Goal: Transaction & Acquisition: Obtain resource

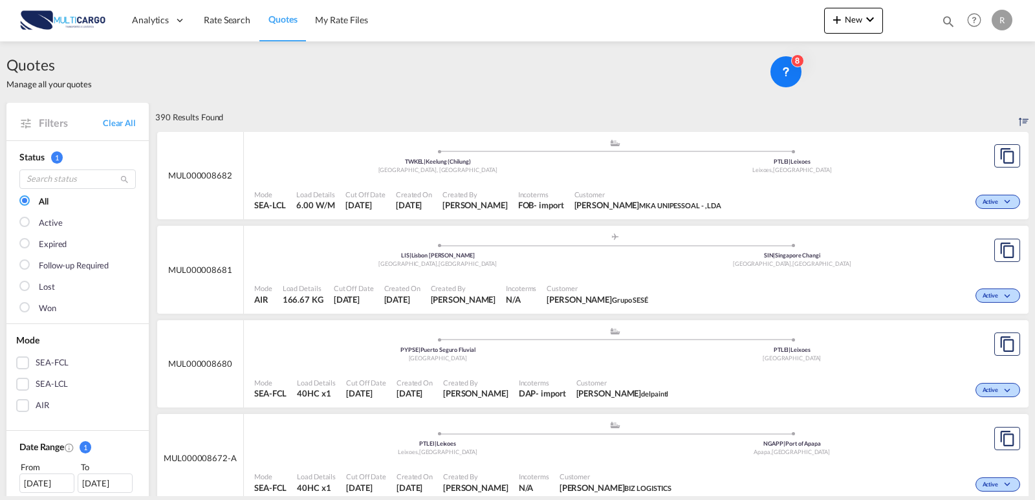
click at [946, 20] on md-icon "icon-magnify" at bounding box center [948, 21] width 14 height 14
click at [855, 13] on input at bounding box center [850, 21] width 161 height 23
click at [750, 16] on select "Quotes" at bounding box center [741, 21] width 61 height 23
select select "Quotes"
click at [711, 10] on select "Quotes" at bounding box center [741, 21] width 61 height 23
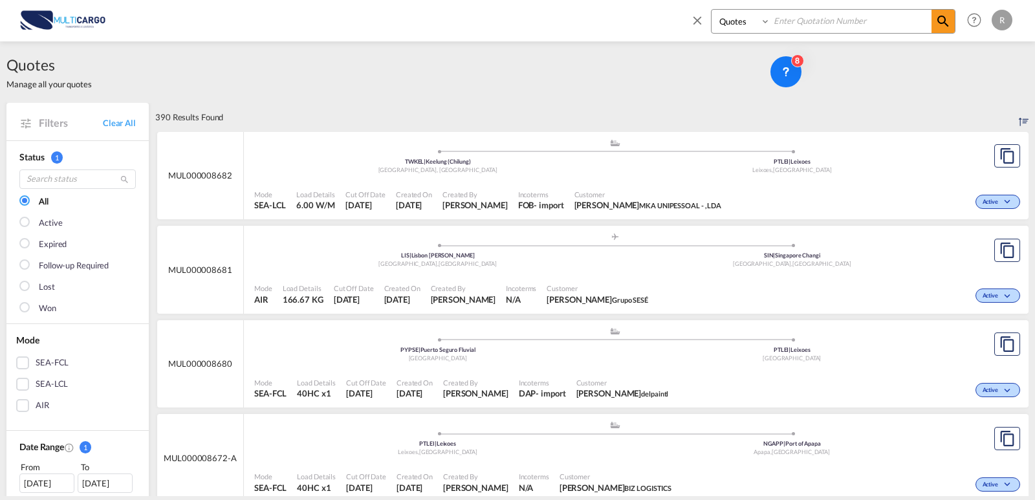
click at [823, 9] on div "Quotes" at bounding box center [833, 21] width 244 height 25
drag, startPoint x: 829, startPoint y: 19, endPoint x: 912, endPoint y: 30, distance: 83.5
click at [829, 19] on input at bounding box center [850, 21] width 161 height 23
paste input "MUL000008639"
type input "MUL000008639"
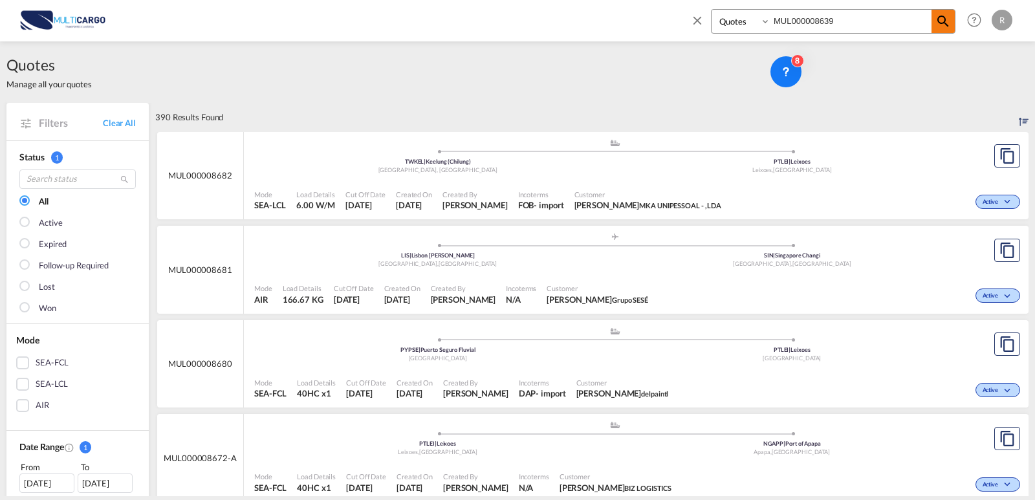
click at [942, 25] on md-icon "icon-magnify" at bounding box center [943, 22] width 16 height 16
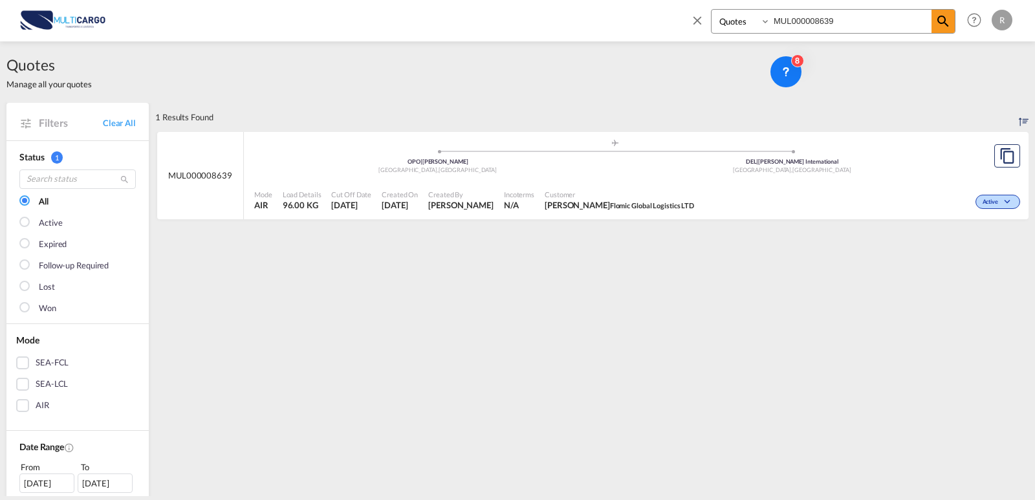
click at [665, 175] on div ".a{fill:#aaa8ad;} .a{fill:#aaa8ad;} OPO | [PERSON_NAME] , [GEOGRAPHIC_DATA] DEL…" at bounding box center [614, 157] width 721 height 39
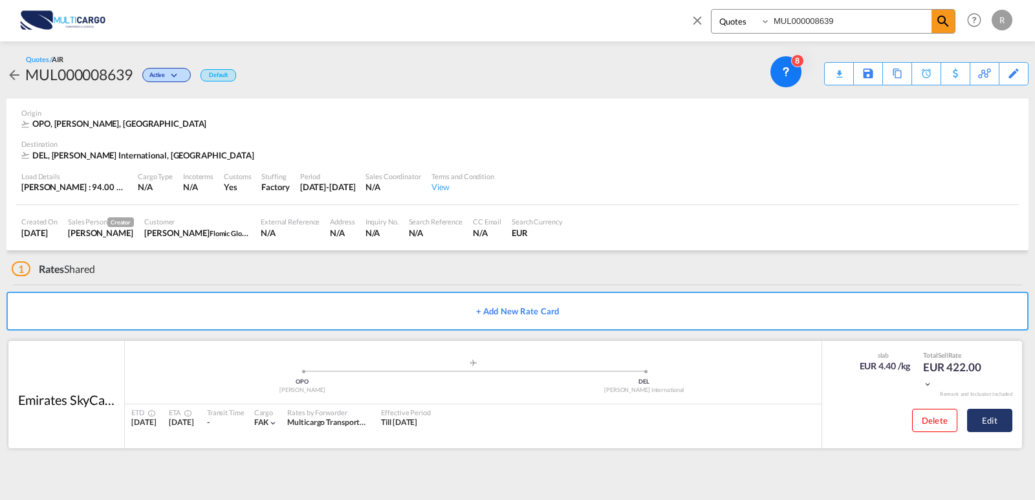
click at [971, 422] on button "Edit" at bounding box center [989, 420] width 45 height 23
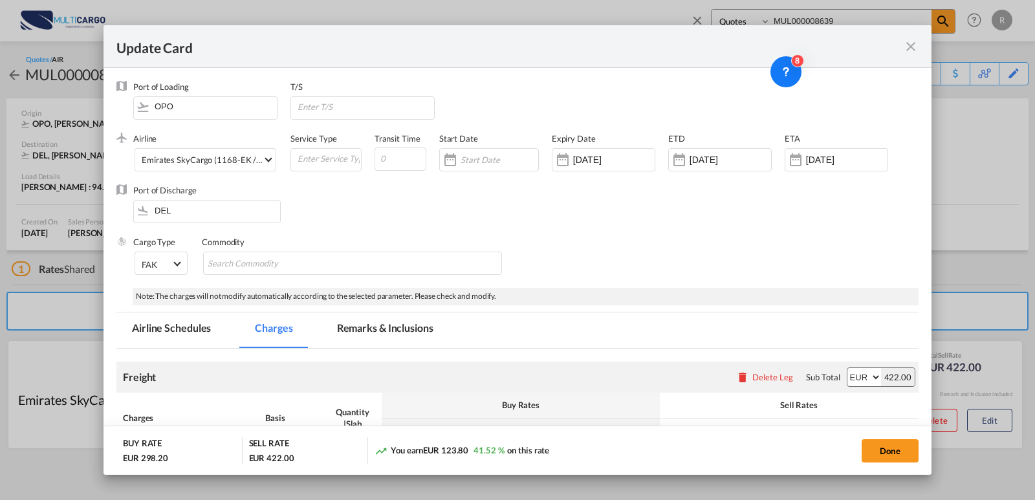
drag, startPoint x: 225, startPoint y: 41, endPoint x: 235, endPoint y: 51, distance: 14.2
click at [235, 51] on div "Update Card" at bounding box center [509, 46] width 786 height 16
click at [911, 47] on md-icon "icon-close fg-AAA8AD m-0 pointer" at bounding box center [911, 47] width 16 height 16
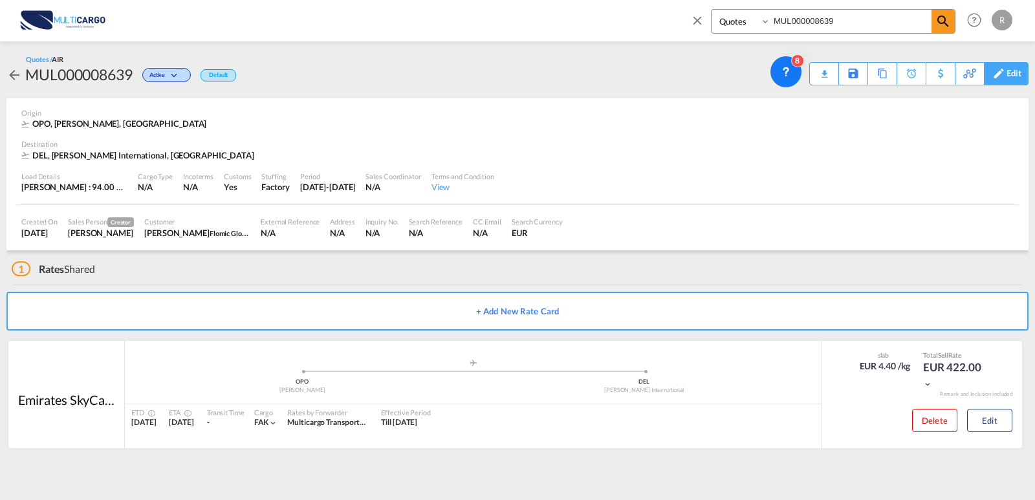
click at [1018, 81] on div "Edit" at bounding box center [1013, 74] width 15 height 22
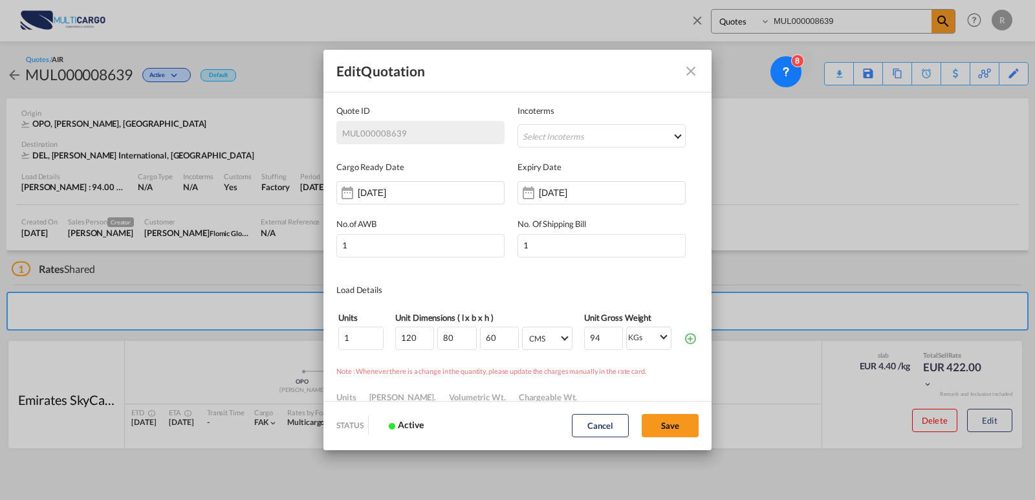
click at [686, 74] on md-icon "Close dialog" at bounding box center [691, 71] width 16 height 16
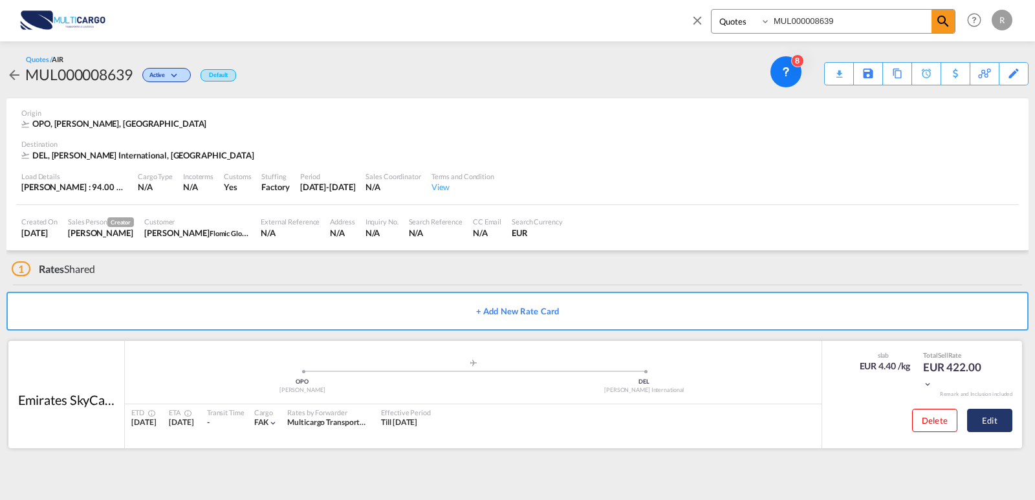
click at [992, 420] on button "Edit" at bounding box center [989, 420] width 45 height 23
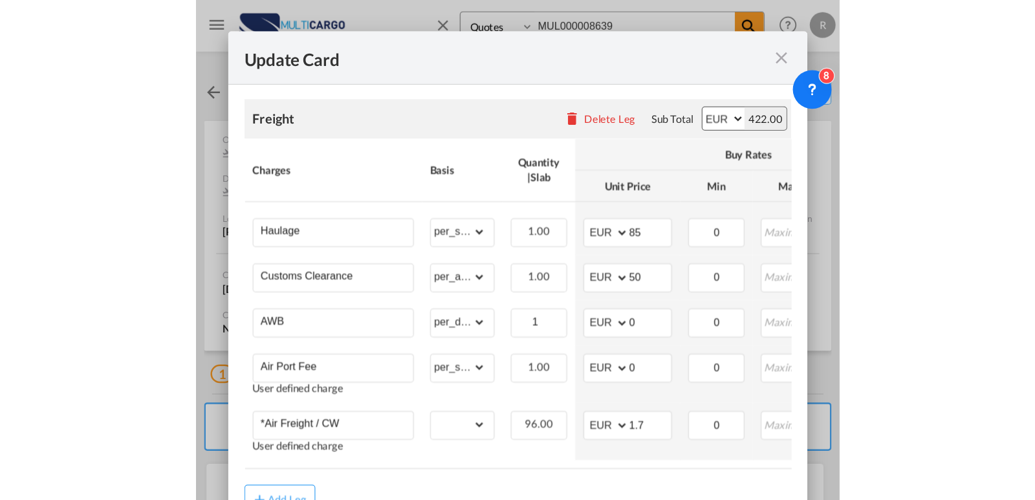
scroll to position [314, 0]
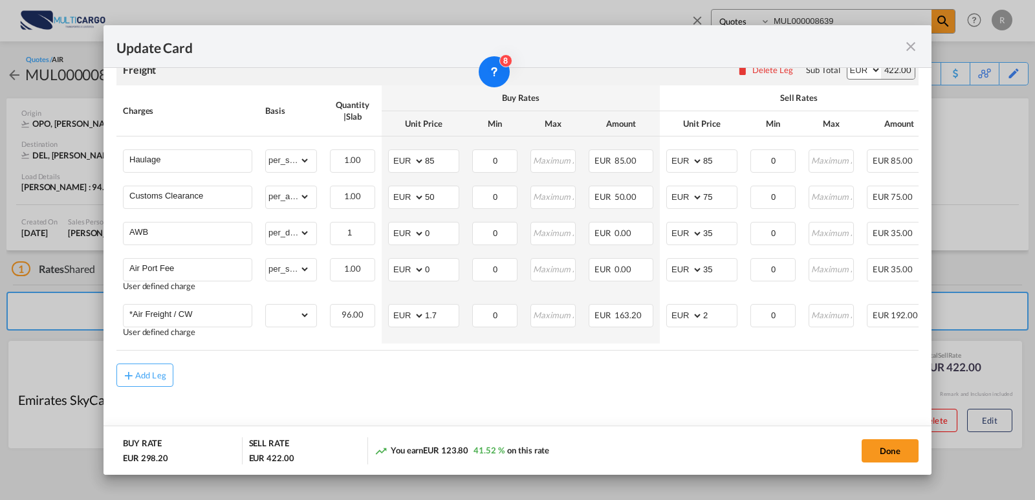
click at [904, 46] on md-icon "icon-close fg-AAA8AD m-0 pointer" at bounding box center [911, 47] width 16 height 16
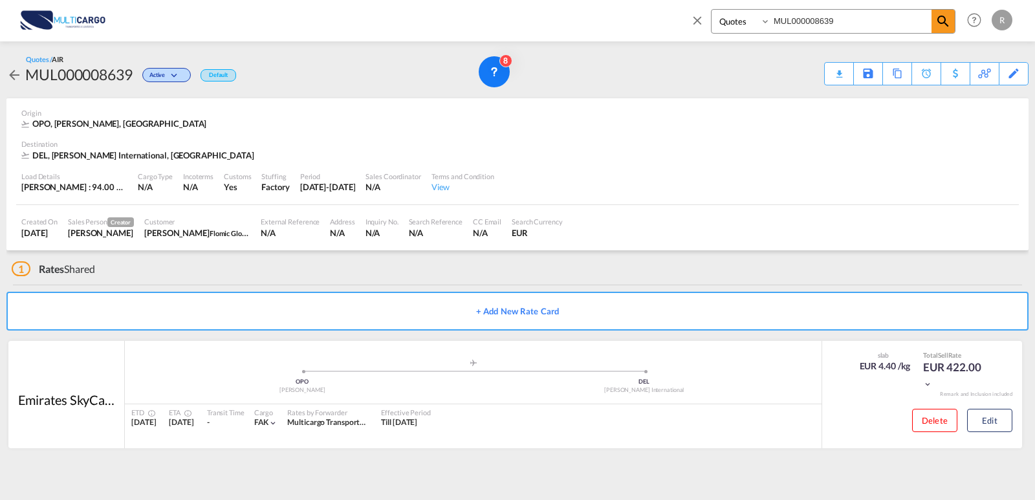
click at [695, 19] on md-icon "icon-close" at bounding box center [697, 20] width 14 height 14
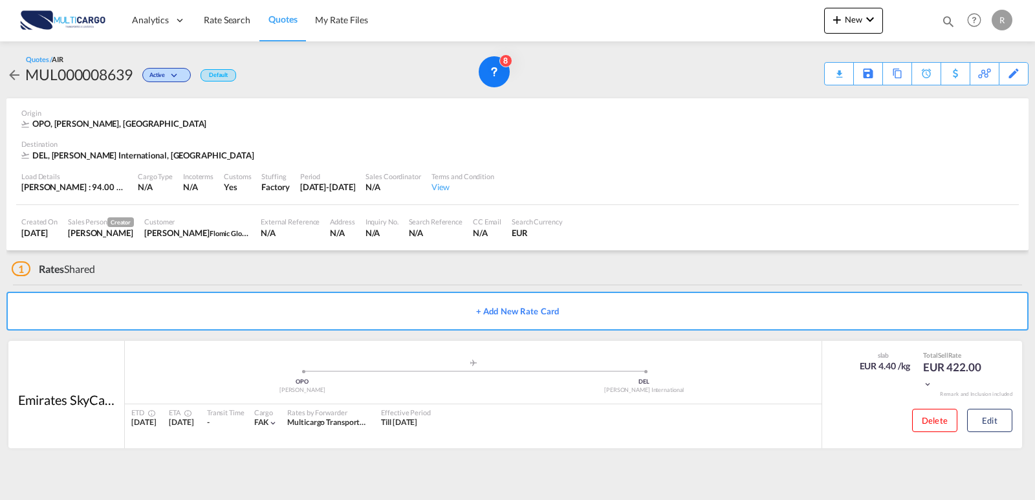
click at [296, 19] on span "Quotes" at bounding box center [282, 19] width 28 height 11
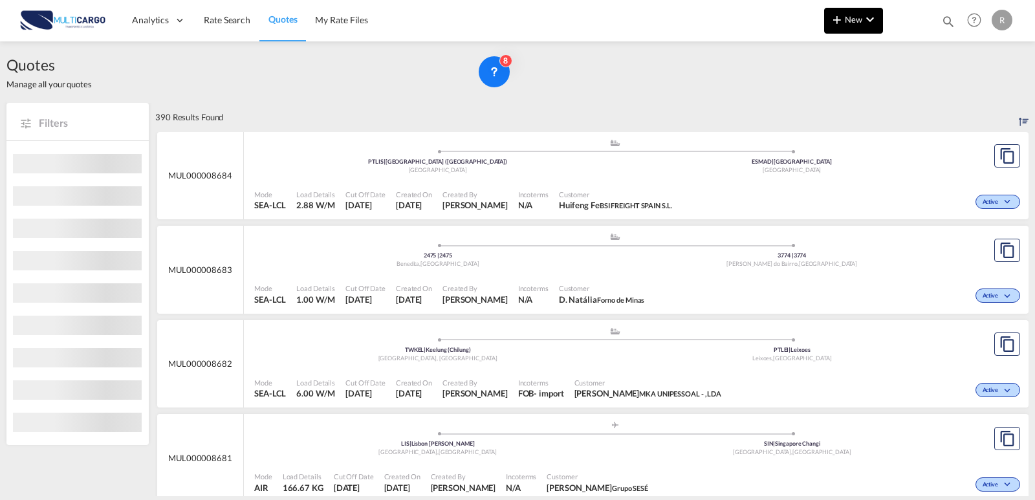
click at [867, 25] on md-icon "icon-chevron-down" at bounding box center [870, 20] width 16 height 16
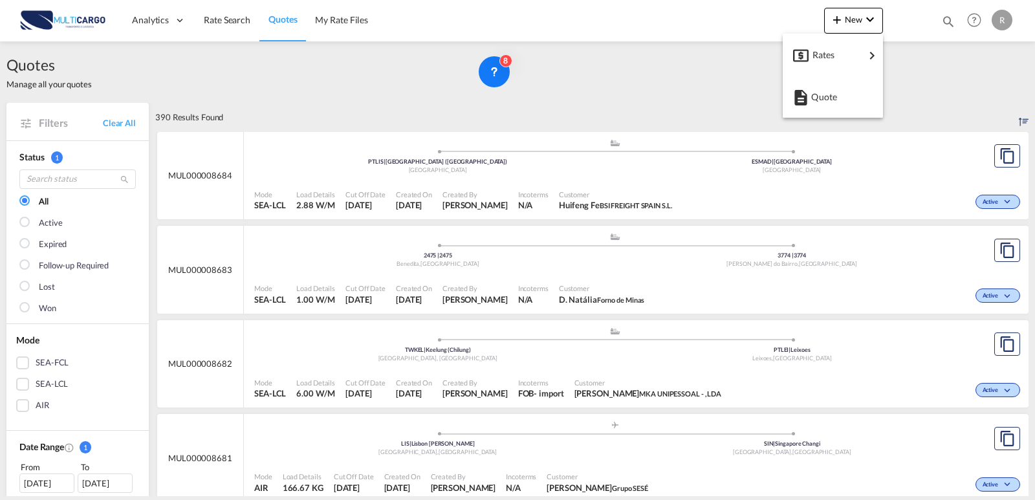
click at [457, 57] on md-backdrop at bounding box center [517, 250] width 1035 height 500
click at [845, 5] on div "New Quotes MUL000008639 Help Resources Product Release R My Profile Logout" at bounding box center [919, 20] width 191 height 40
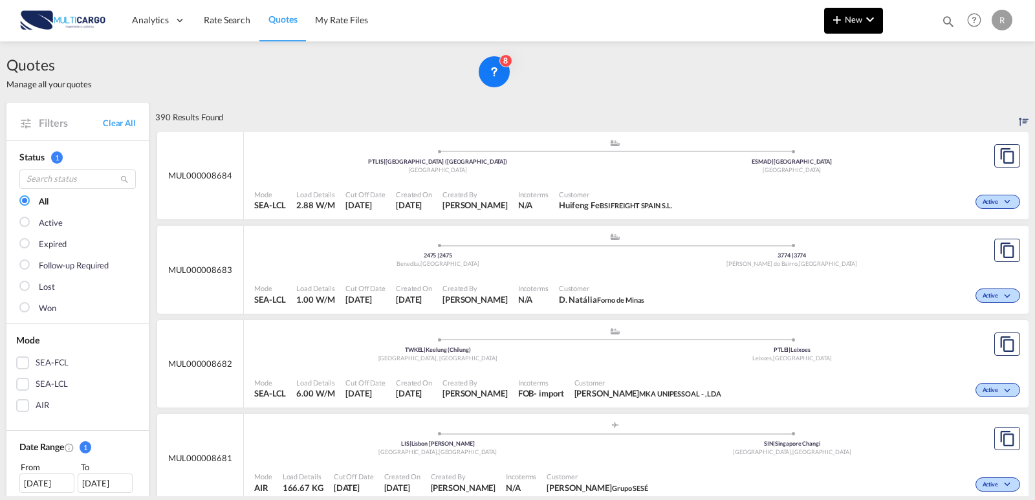
click at [844, 12] on md-icon "icon-plus 400-fg" at bounding box center [837, 20] width 16 height 16
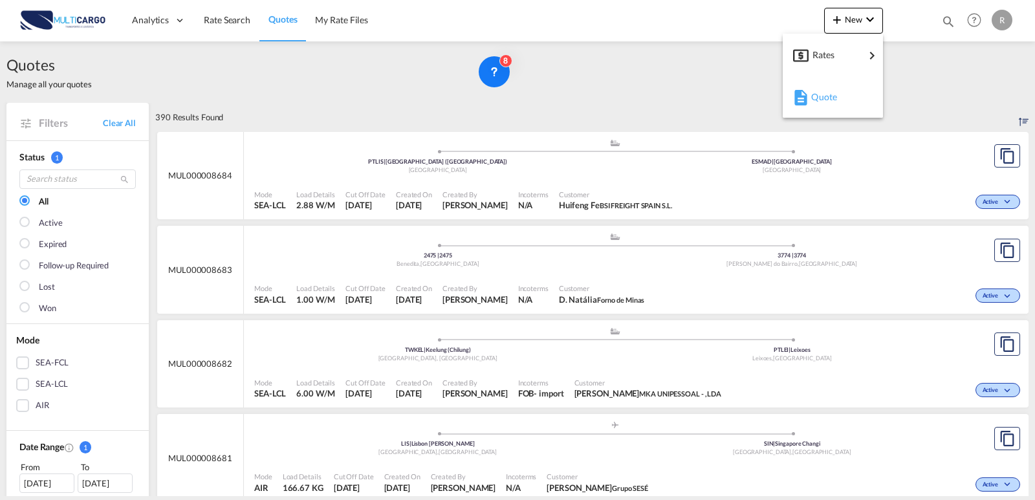
click at [839, 90] on div "Quote" at bounding box center [835, 97] width 48 height 32
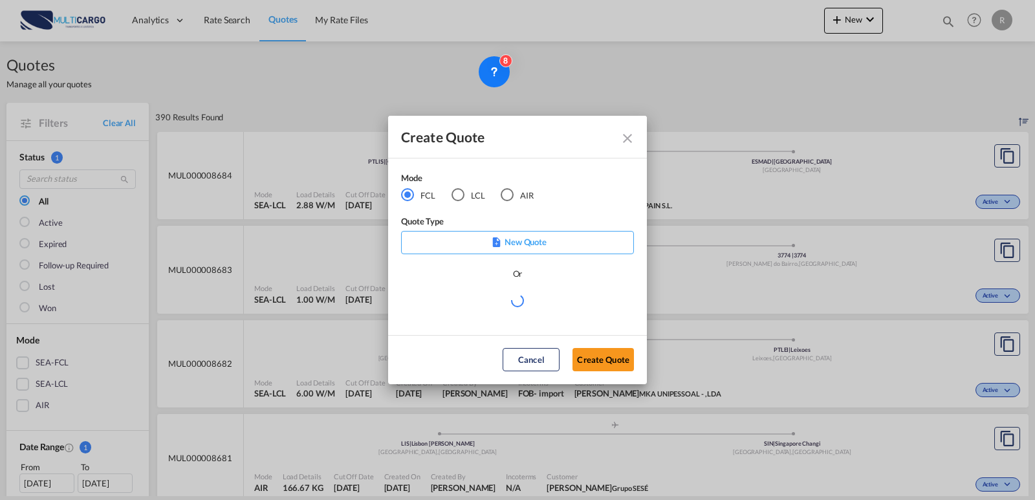
click at [517, 200] on md-radio-button "AIR" at bounding box center [517, 195] width 33 height 14
click at [512, 290] on div "Or" at bounding box center [517, 280] width 233 height 26
click at [515, 306] on md-select "Select template EXP EXW AIR 09/2025 [PERSON_NAME] | [DATE] IMP_DAP_AIR <500KG -…" at bounding box center [517, 306] width 233 height 26
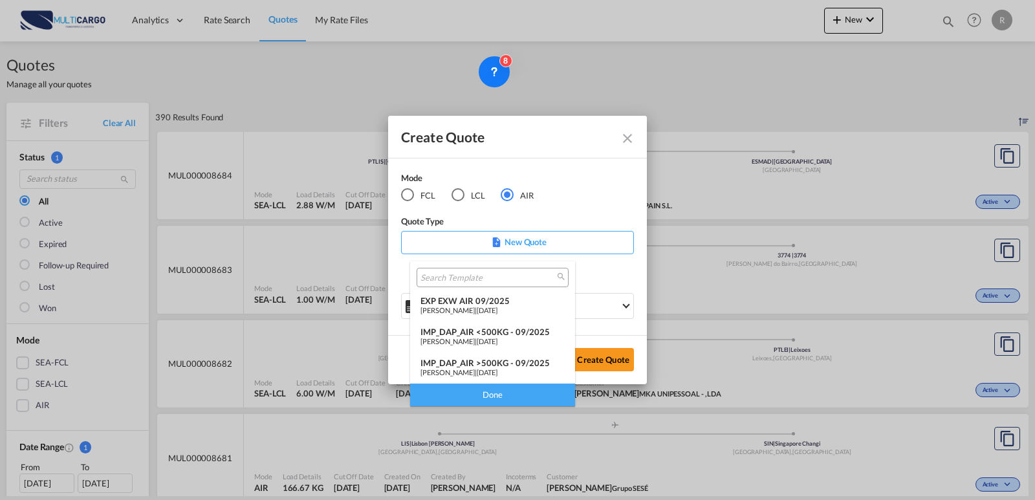
click at [497, 307] on span "[DATE]" at bounding box center [487, 310] width 21 height 8
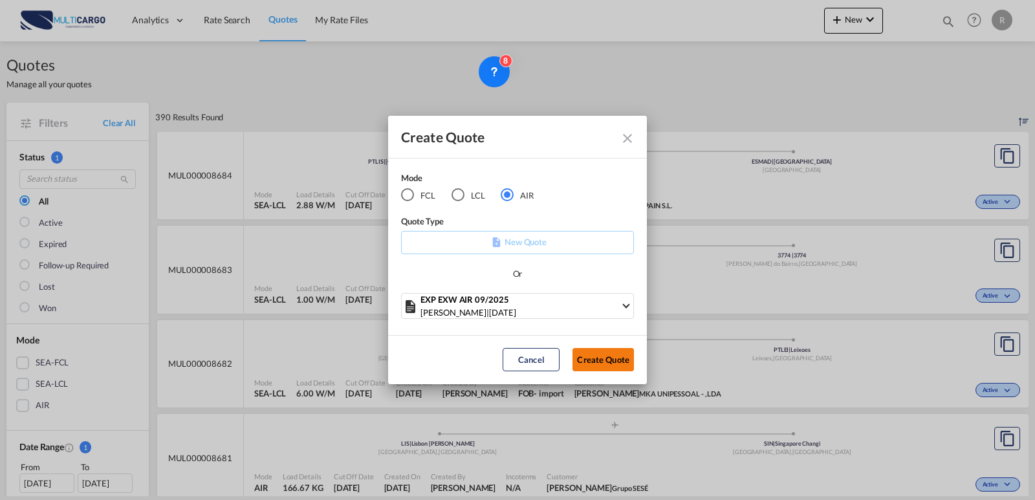
click at [600, 363] on button "Create Quote" at bounding box center [602, 359] width 61 height 23
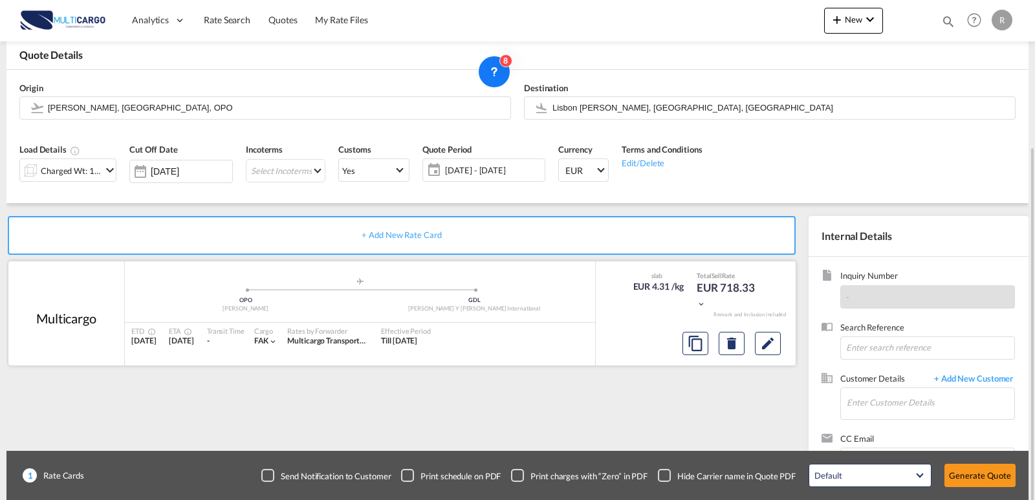
scroll to position [116, 0]
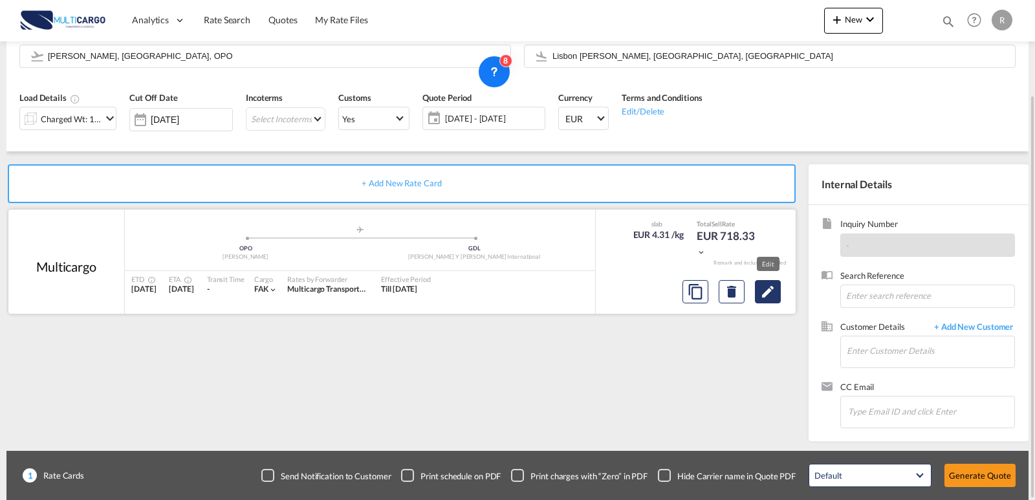
click at [769, 288] on md-icon "Edit" at bounding box center [768, 292] width 16 height 16
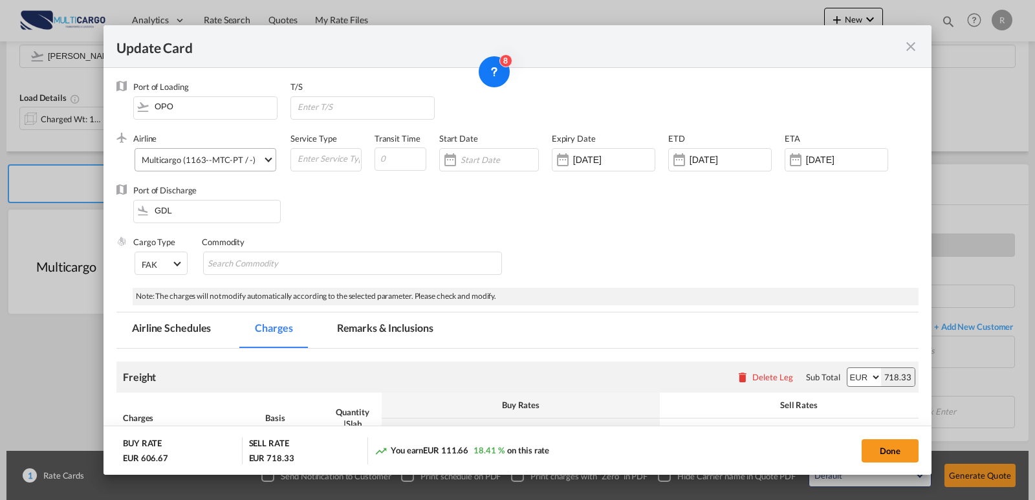
scroll to position [194, 0]
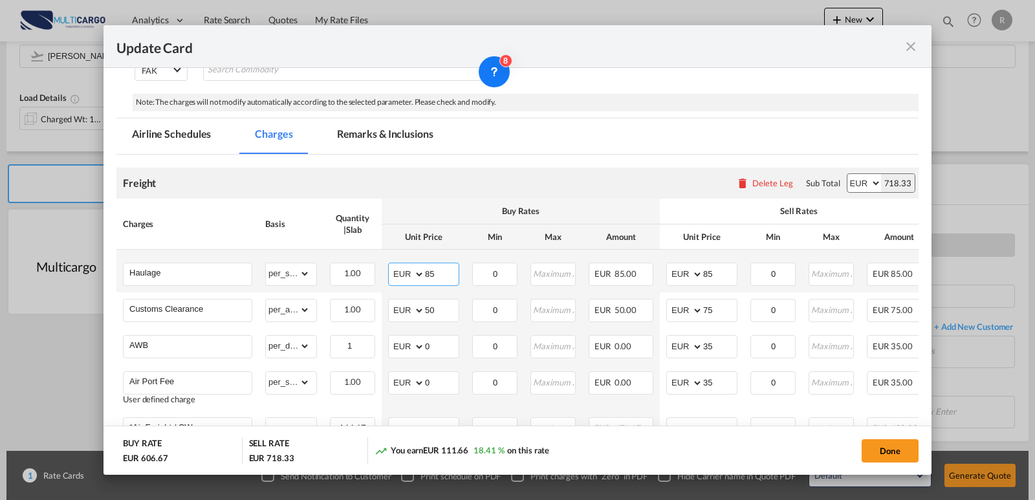
drag, startPoint x: 426, startPoint y: 273, endPoint x: 389, endPoint y: 265, distance: 38.4
click at [389, 265] on md-input-container "AED AFN ALL AMD ANG AOA ARS AUD AWG AZN BAM BBD BDT BGN BHD BIF BMD BND [PERSON…" at bounding box center [423, 274] width 71 height 23
type input "380"
click at [590, 257] on tr "Haulage Please Enter Already Exists gross_weight volumetric_weight per_shipment…" at bounding box center [574, 271] width 916 height 43
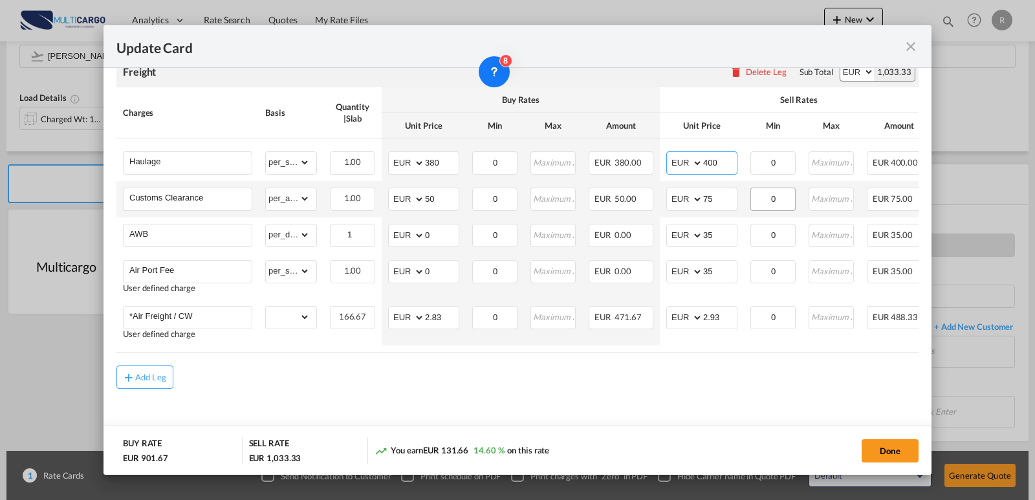
scroll to position [314, 0]
type input "400"
drag, startPoint x: 429, startPoint y: 309, endPoint x: 412, endPoint y: 307, distance: 17.5
click at [412, 307] on md-input-container "AED AFN ALL AMD ANG AOA ARS AUD AWG AZN BAM BBD BDT BGN BHD BIF BMD BND [PERSON…" at bounding box center [423, 315] width 71 height 23
type input "0.85"
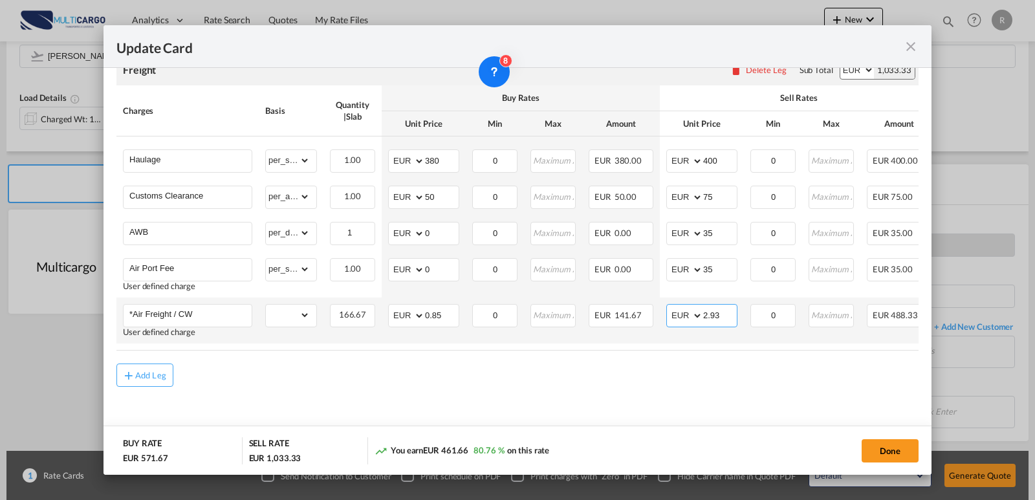
drag, startPoint x: 724, startPoint y: 315, endPoint x: 699, endPoint y: 314, distance: 25.3
click at [699, 314] on md-input-container "AED AFN ALL AMD ANG AOA ARS AUD AWG AZN BAM BBD BDT BGN BHD BIF BMD BND [PERSON…" at bounding box center [701, 315] width 71 height 23
type input "1.15"
click at [895, 454] on button "Done" at bounding box center [889, 450] width 57 height 23
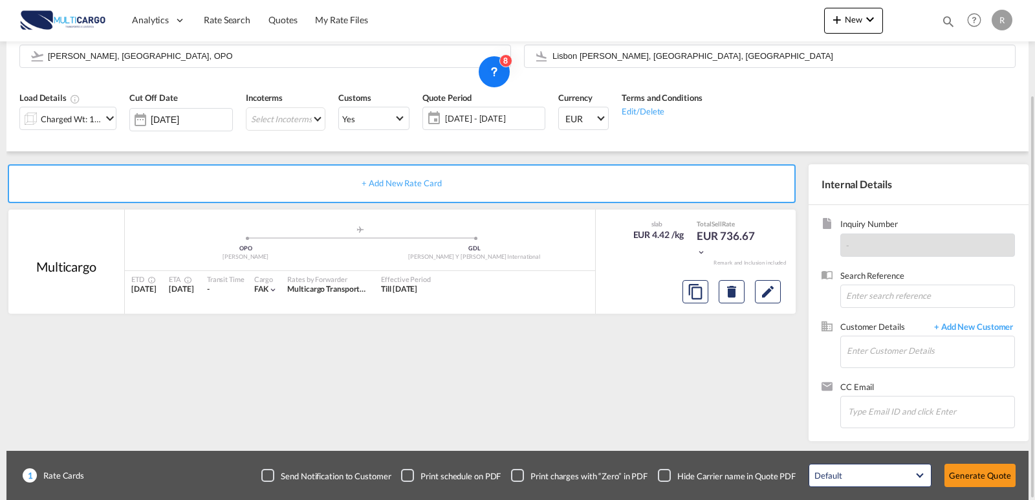
click at [57, 114] on div "Charged Wt: 166.67 KG" at bounding box center [71, 119] width 61 height 18
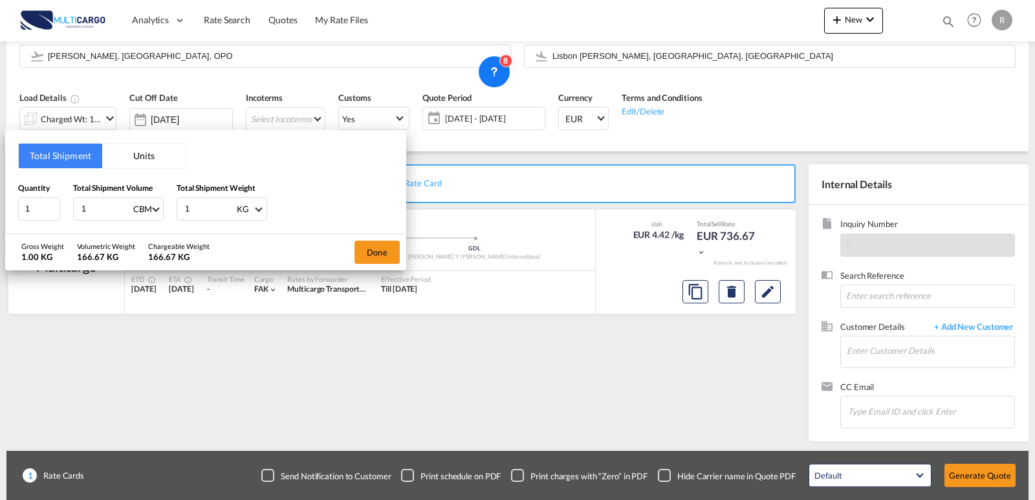
drag, startPoint x: 162, startPoint y: 148, endPoint x: 140, endPoint y: 168, distance: 29.3
click at [162, 148] on button "Units" at bounding box center [143, 156] width 83 height 25
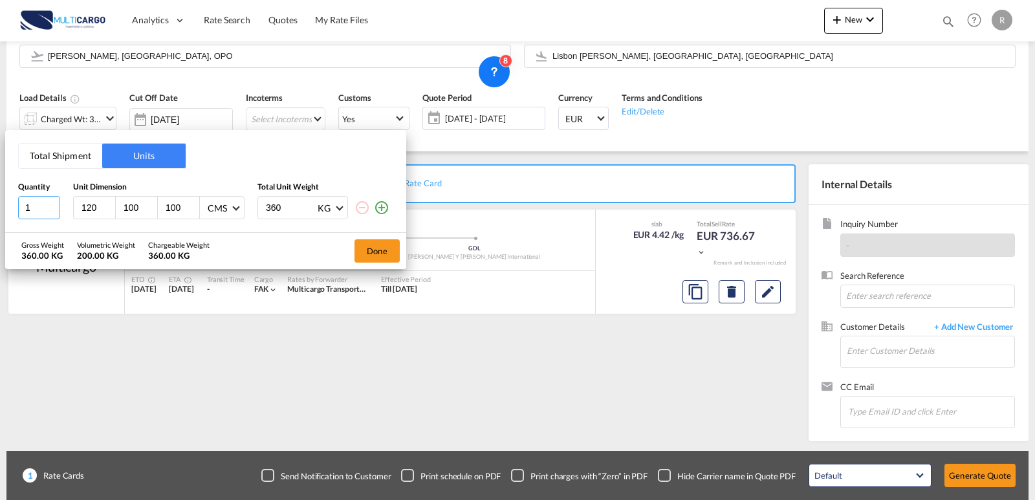
click at [36, 217] on input "1" at bounding box center [39, 207] width 42 height 23
drag, startPoint x: 25, startPoint y: 205, endPoint x: 6, endPoint y: 206, distance: 18.8
click at [0, 206] on html "Analytics Reports Dashboard Rate Search Quotes My Rate Files" at bounding box center [517, 250] width 1035 height 500
type input "3"
type input "250"
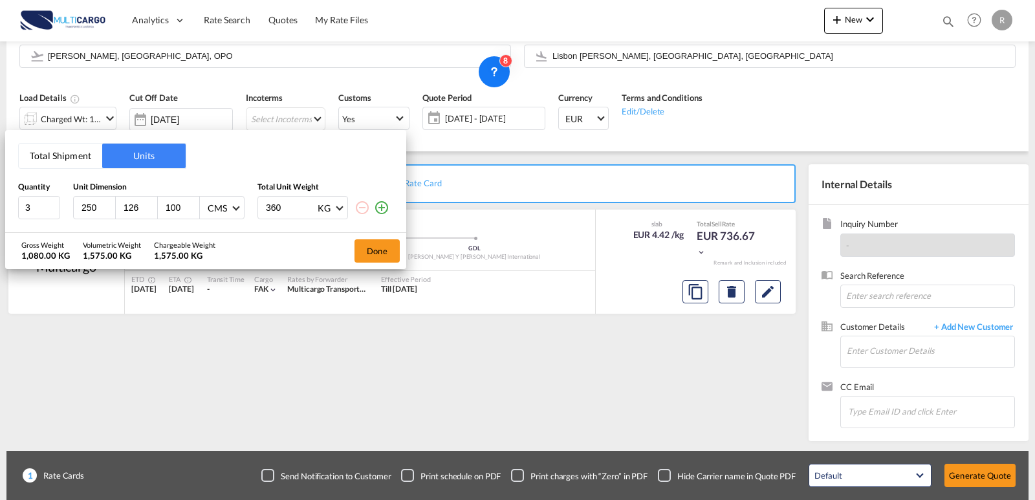
type input "126"
type input "110"
drag, startPoint x: 289, startPoint y: 208, endPoint x: 224, endPoint y: 190, distance: 67.8
click at [246, 193] on div "Quantity Unit Dimension Total Unit Weight 3 250 126 110 CMS CMS Inches 360 KG K…" at bounding box center [205, 201] width 375 height 38
type input "1500"
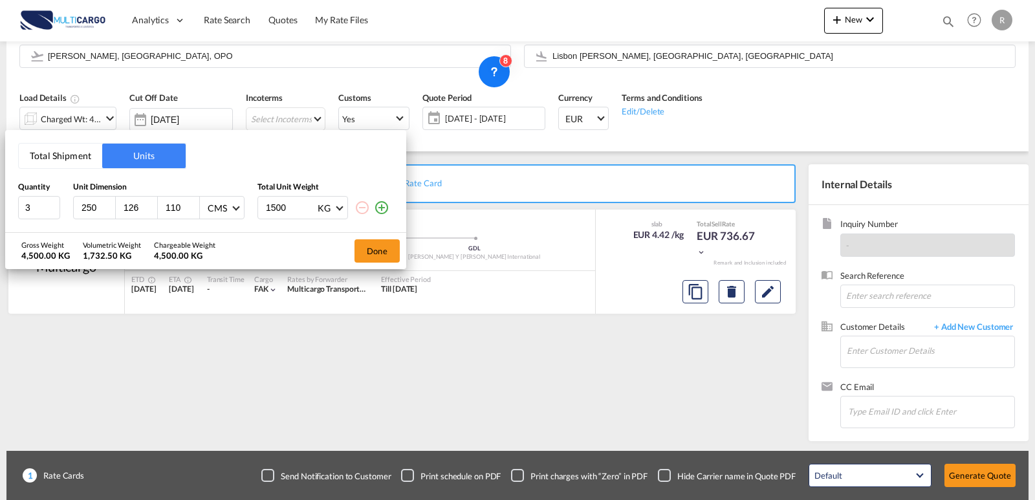
click at [381, 206] on md-icon "icon-plus-circle-outline" at bounding box center [382, 208] width 16 height 16
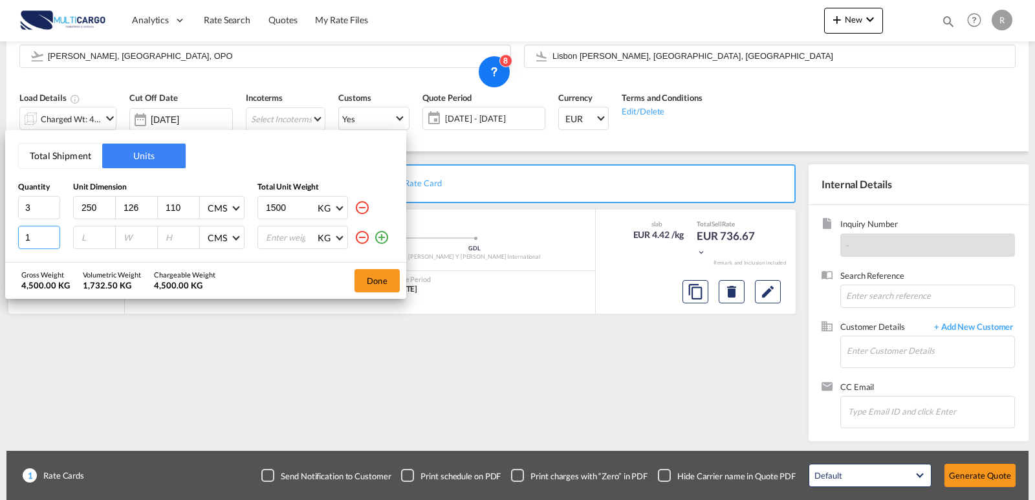
drag, startPoint x: 38, startPoint y: 241, endPoint x: 60, endPoint y: 244, distance: 22.1
click at [36, 240] on input "1" at bounding box center [39, 237] width 42 height 23
type input "3"
type input "236"
type input "126"
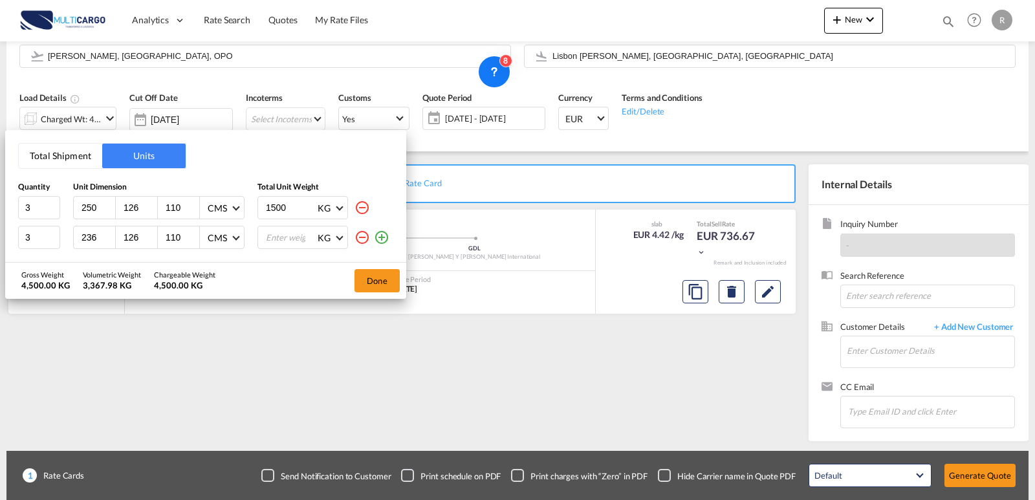
type input "110"
type input "1500"
click at [382, 233] on md-icon "icon-plus-circle-outline" at bounding box center [382, 238] width 16 height 16
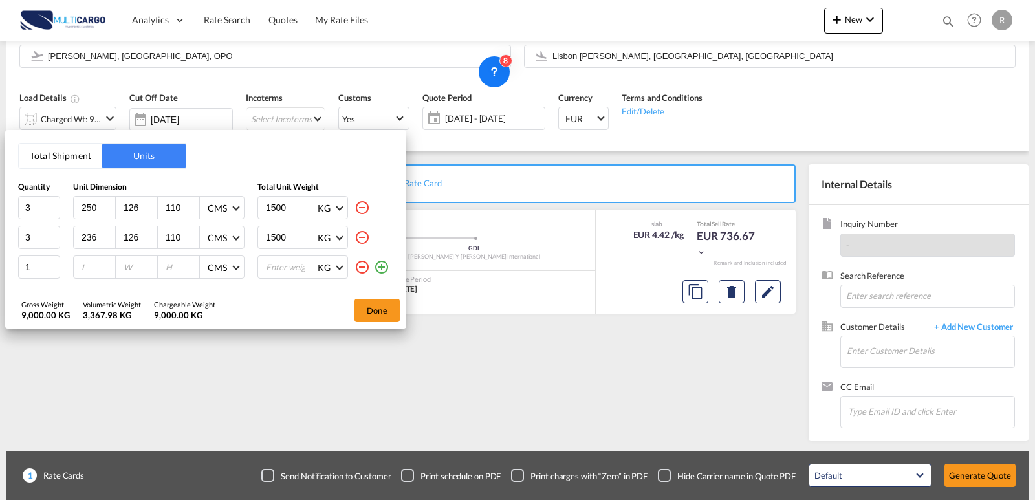
click at [70, 270] on div "1 CMS CMS Inches KG KG LB" at bounding box center [205, 266] width 375 height 23
click at [94, 268] on input "number" at bounding box center [97, 267] width 35 height 12
type input "265"
type input "126"
type input "110"
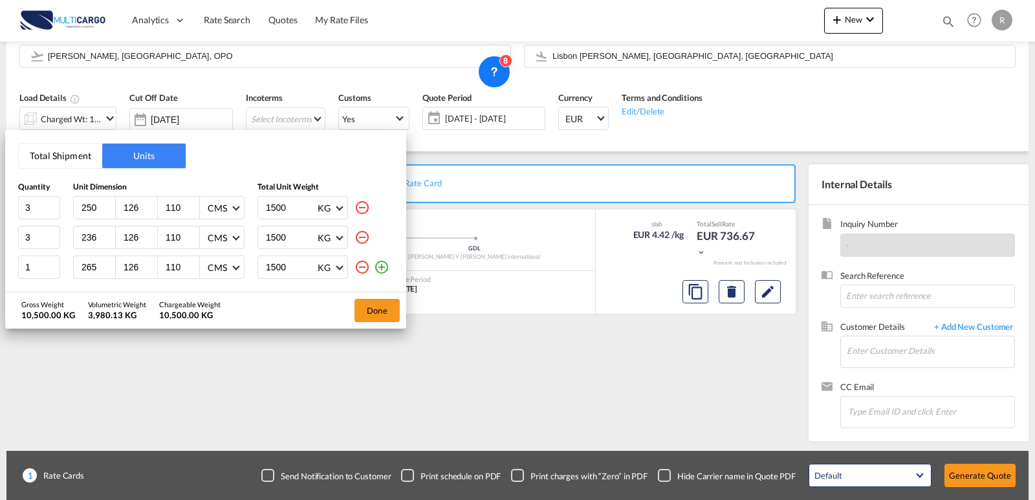
type input "1500"
click at [380, 261] on md-icon "icon-plus-circle-outline" at bounding box center [382, 267] width 16 height 16
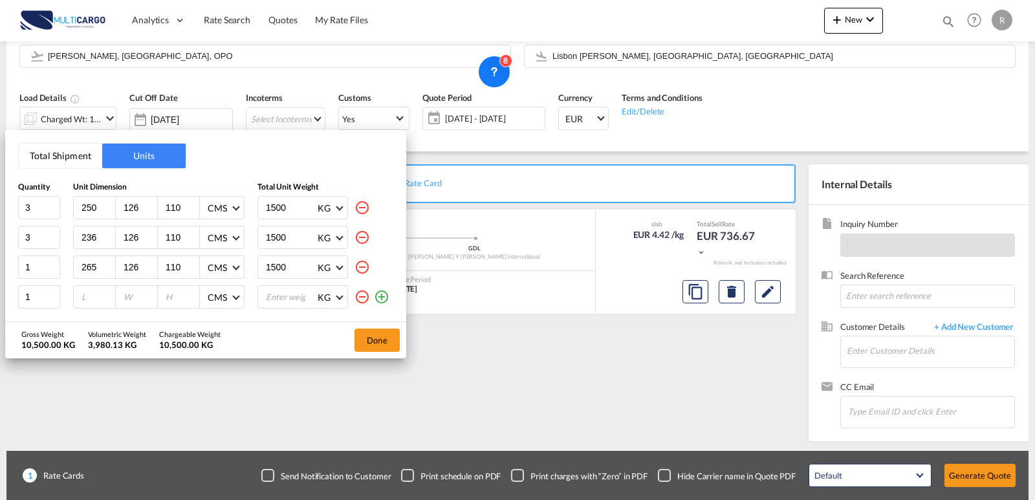
click at [84, 287] on div at bounding box center [95, 297] width 42 height 22
click at [85, 291] on input "number" at bounding box center [97, 297] width 35 height 12
type input "259"
type input "130"
type input "110"
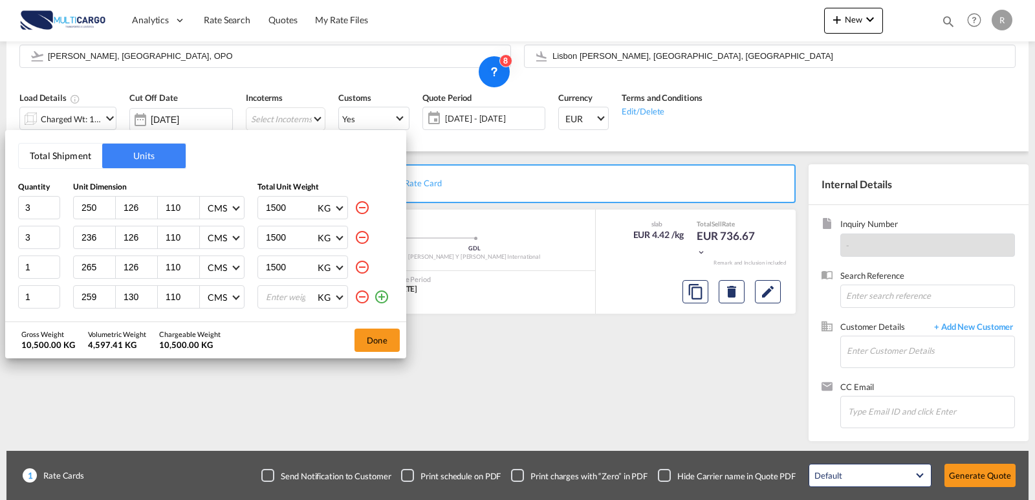
click at [299, 309] on div "Total Shipment Units Quantity Unit Dimension Total Unit Weight 3 250 126 110 CM…" at bounding box center [205, 225] width 401 height 191
click at [295, 298] on input "number" at bounding box center [291, 297] width 52 height 22
type input "1500"
drag, startPoint x: 380, startPoint y: 295, endPoint x: 363, endPoint y: 289, distance: 17.2
click at [380, 294] on md-icon "icon-plus-circle-outline" at bounding box center [382, 297] width 16 height 16
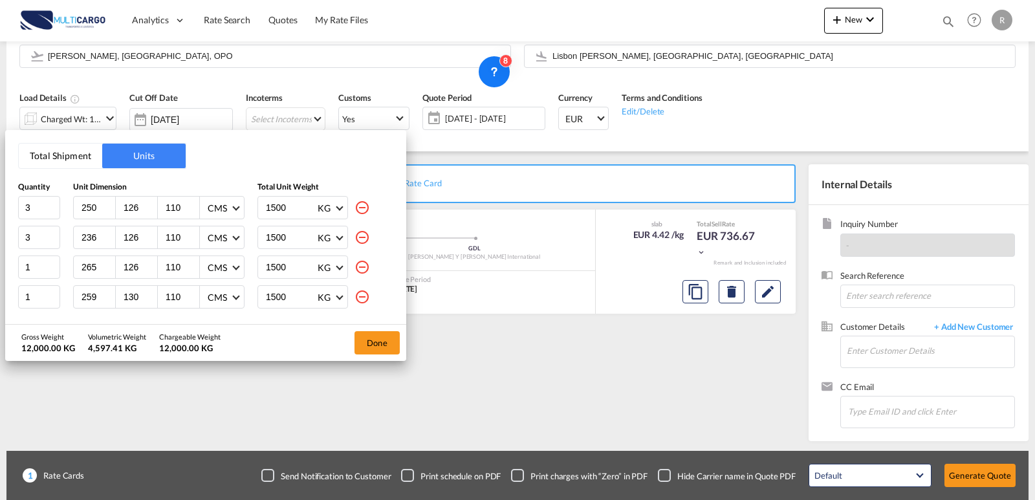
scroll to position [27, 0]
click at [32, 305] on input "1" at bounding box center [39, 299] width 42 height 23
drag, startPoint x: 36, startPoint y: 303, endPoint x: 5, endPoint y: 299, distance: 31.4
click at [5, 299] on div "Total Shipment Units Quantity Unit Dimension Total Unit Weight 3 250 126 110 CM…" at bounding box center [517, 250] width 1035 height 500
type input "2"
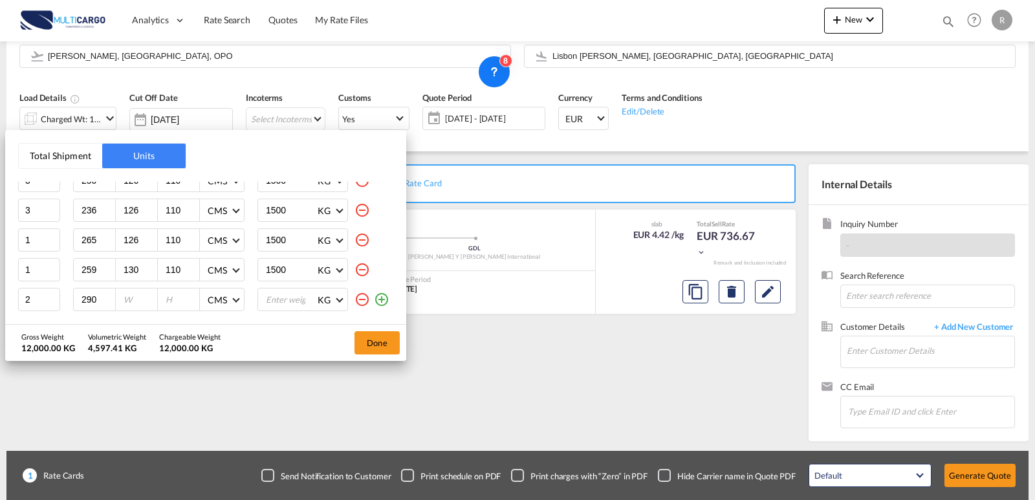
type input "290"
type input "115"
type input "110"
type input "1500"
click at [374, 301] on md-icon "icon-plus-circle-outline" at bounding box center [382, 300] width 16 height 16
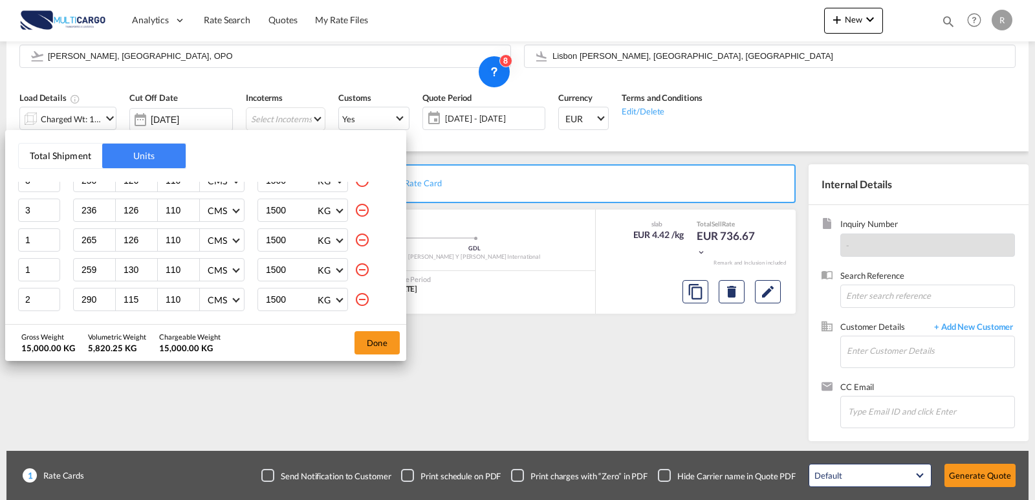
scroll to position [57, 0]
click at [84, 301] on input "number" at bounding box center [97, 300] width 35 height 12
type input "245"
type input "109"
type input "110"
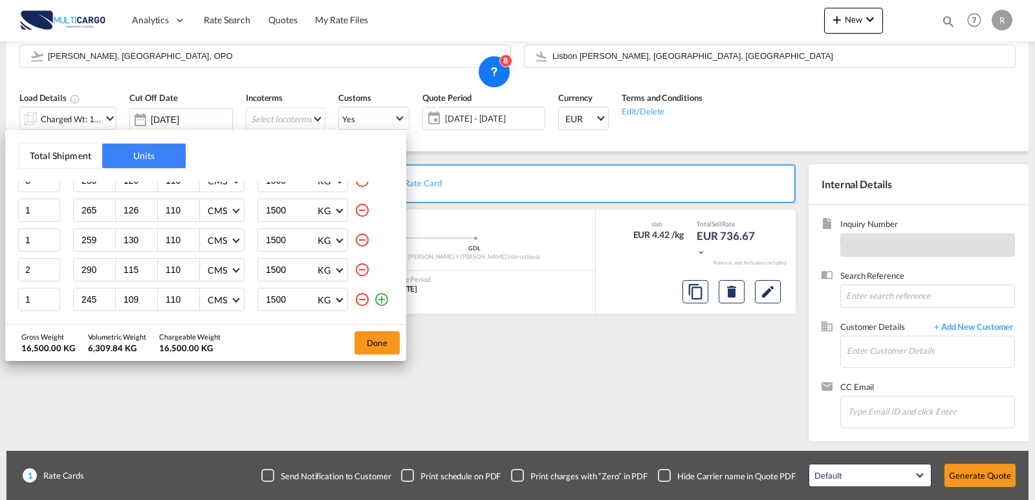
type input "1500"
click at [374, 300] on md-icon "icon-plus-circle-outline" at bounding box center [382, 300] width 16 height 16
click at [89, 303] on input "number" at bounding box center [97, 300] width 35 height 12
type input "245"
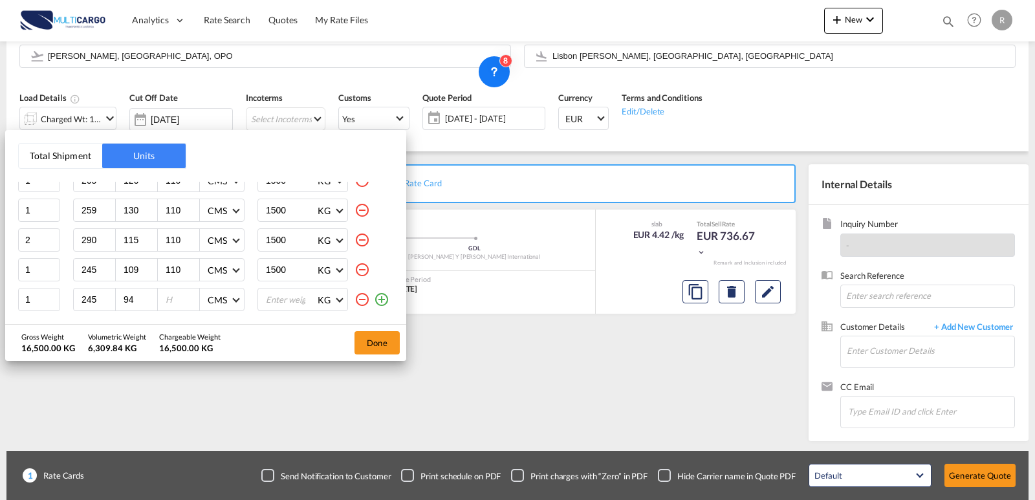
type input "94"
type input "110"
type input "1500"
click at [375, 295] on md-icon "icon-plus-circle-outline" at bounding box center [382, 300] width 16 height 16
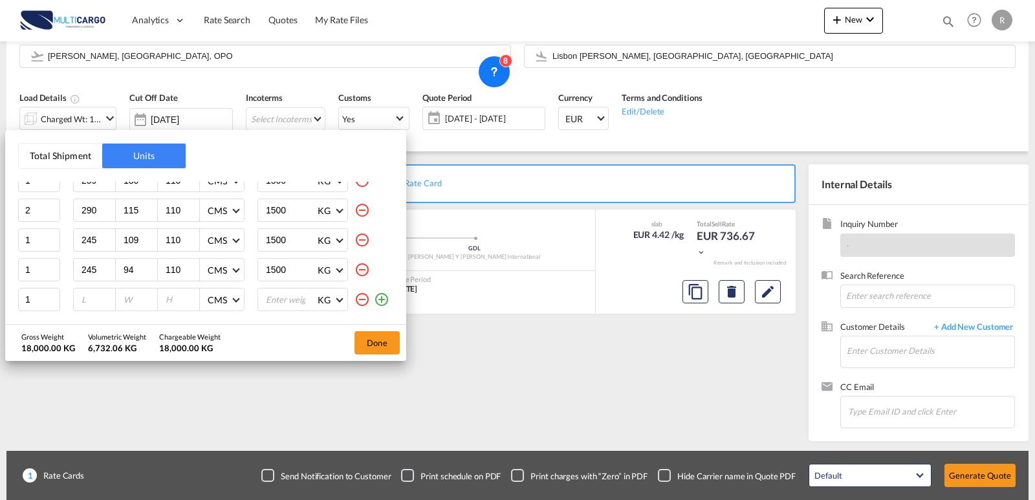
click at [74, 297] on div at bounding box center [95, 299] width 42 height 22
click at [90, 299] on input "number" at bounding box center [97, 300] width 35 height 12
type input "265"
type input "130"
type input "110"
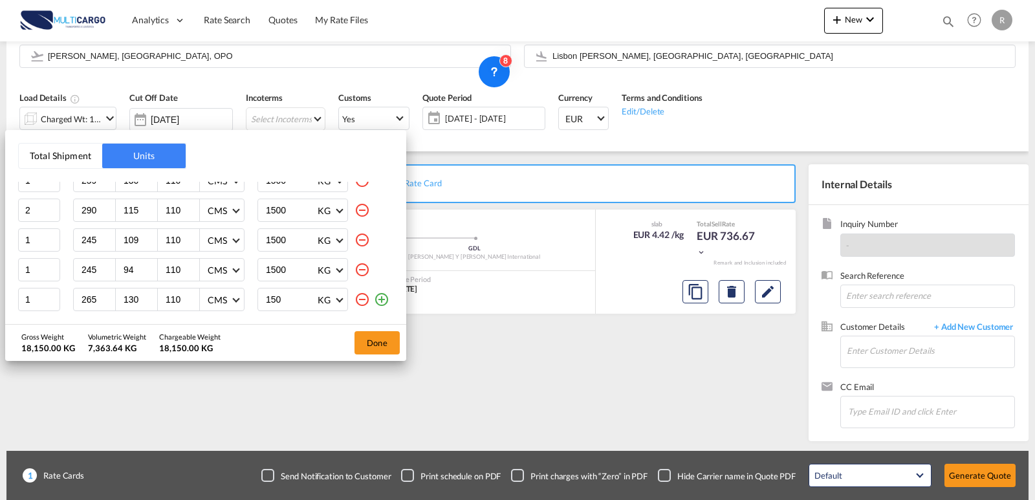
type input "1500"
click at [368, 343] on button "Done" at bounding box center [376, 342] width 45 height 23
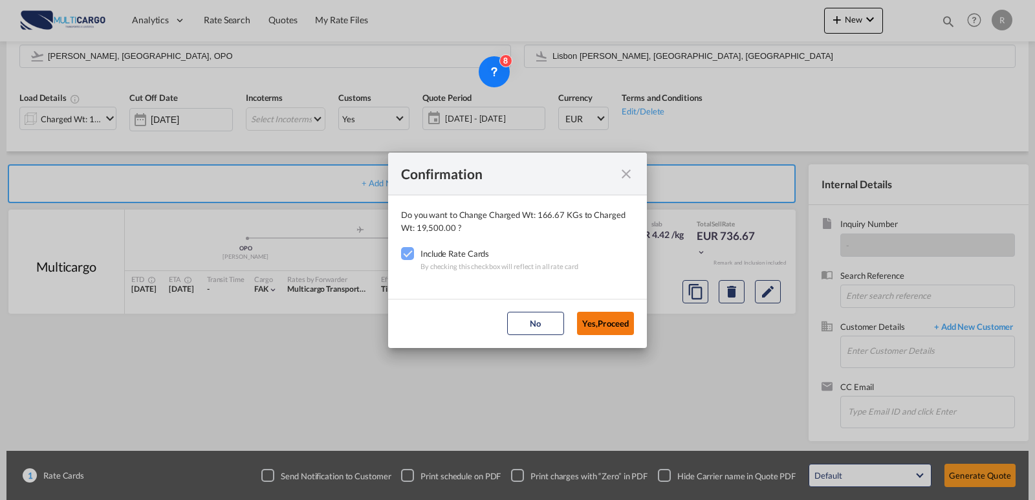
click at [614, 325] on button "Yes,Proceed" at bounding box center [605, 323] width 57 height 23
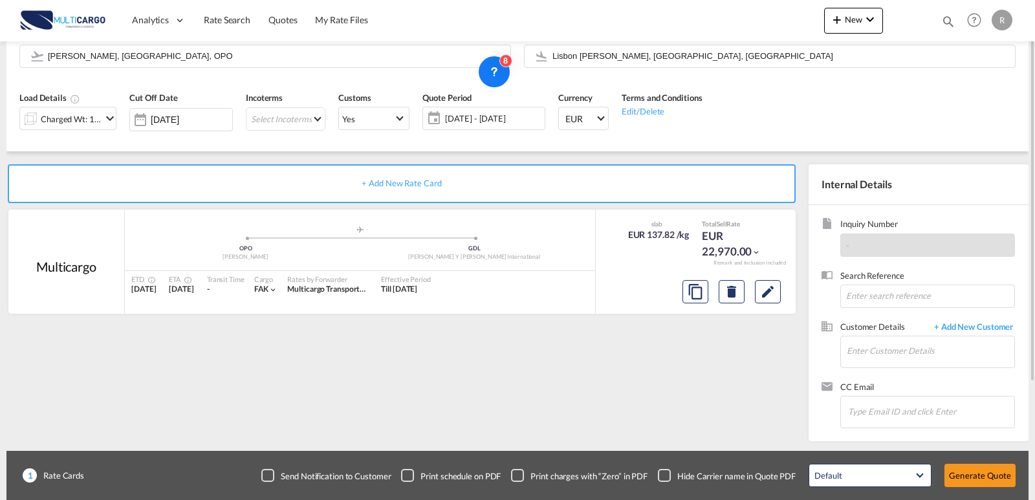
scroll to position [52, 0]
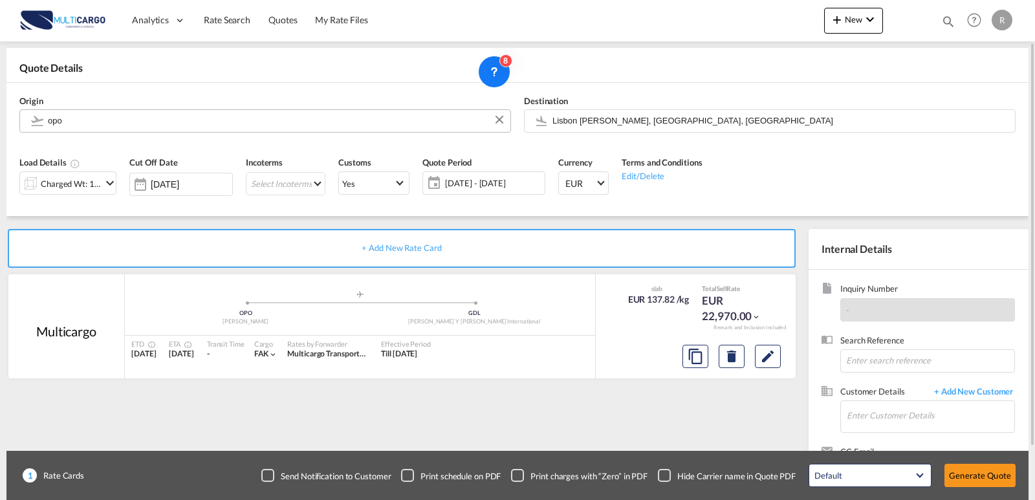
click at [153, 131] on body "Analytics Reports Dashboard Rate Search Quotes My Rate Files Analytics" at bounding box center [517, 250] width 1035 height 500
click at [146, 114] on body "Analytics Reports Dashboard Rate Search Quotes My Rate Files Analytics" at bounding box center [517, 250] width 1035 height 500
click at [11, 118] on body "Analytics Reports Dashboard Rate Search Quotes My Rate Files Analytics" at bounding box center [517, 250] width 1035 height 500
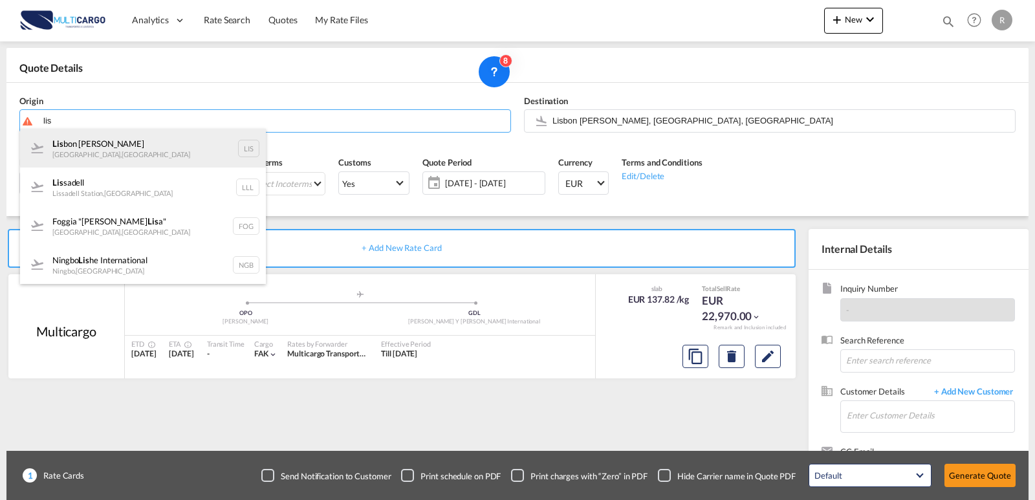
click at [150, 143] on div "Lis bon [PERSON_NAME] [GEOGRAPHIC_DATA] , [GEOGRAPHIC_DATA] LIS" at bounding box center [143, 148] width 246 height 39
type input "Lisbon [PERSON_NAME], [GEOGRAPHIC_DATA], [GEOGRAPHIC_DATA]"
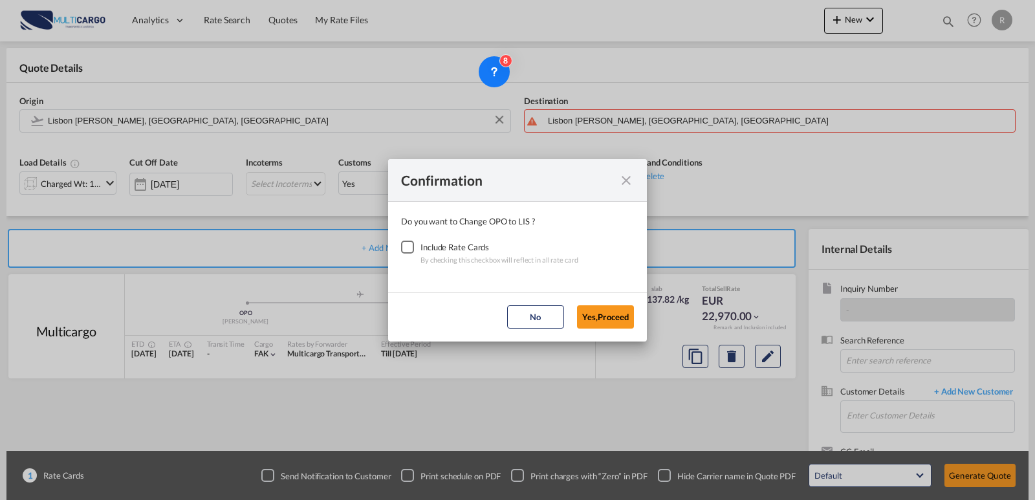
click at [407, 243] on div "Checkbox No Ink" at bounding box center [407, 247] width 13 height 13
drag, startPoint x: 617, startPoint y: 335, endPoint x: 613, endPoint y: 323, distance: 12.9
click at [618, 334] on md-dialog-actions "No Yes,Proceed" at bounding box center [517, 316] width 259 height 49
click at [613, 323] on button "Yes,Proceed" at bounding box center [605, 316] width 57 height 23
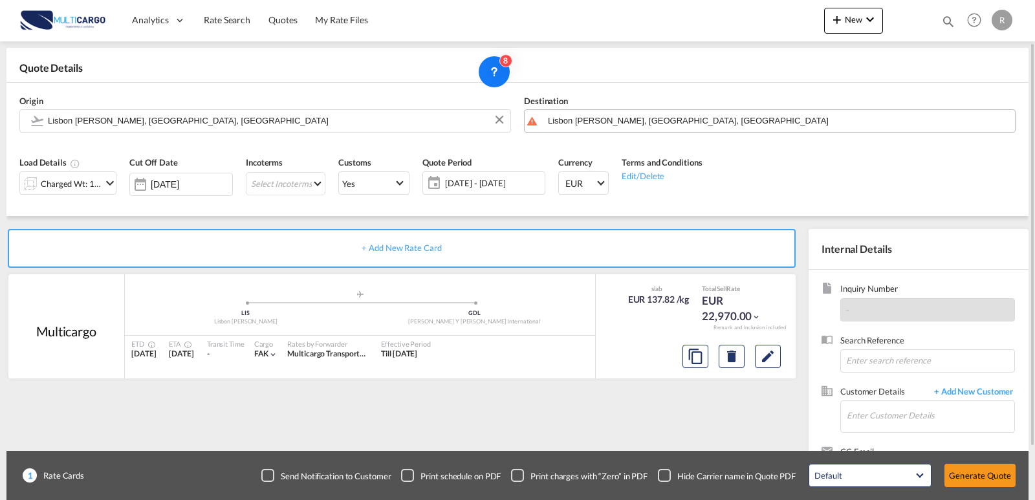
click at [667, 126] on input "Lisbon [PERSON_NAME], [GEOGRAPHIC_DATA], [GEOGRAPHIC_DATA]" at bounding box center [778, 120] width 460 height 23
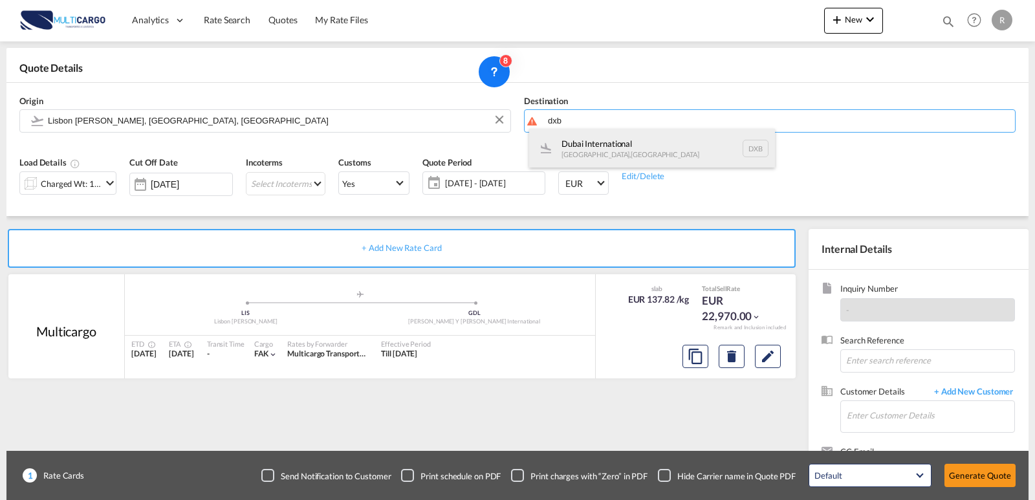
click at [673, 138] on div "Dubai International [GEOGRAPHIC_DATA] , [GEOGRAPHIC_DATA] DXB" at bounding box center [652, 148] width 246 height 39
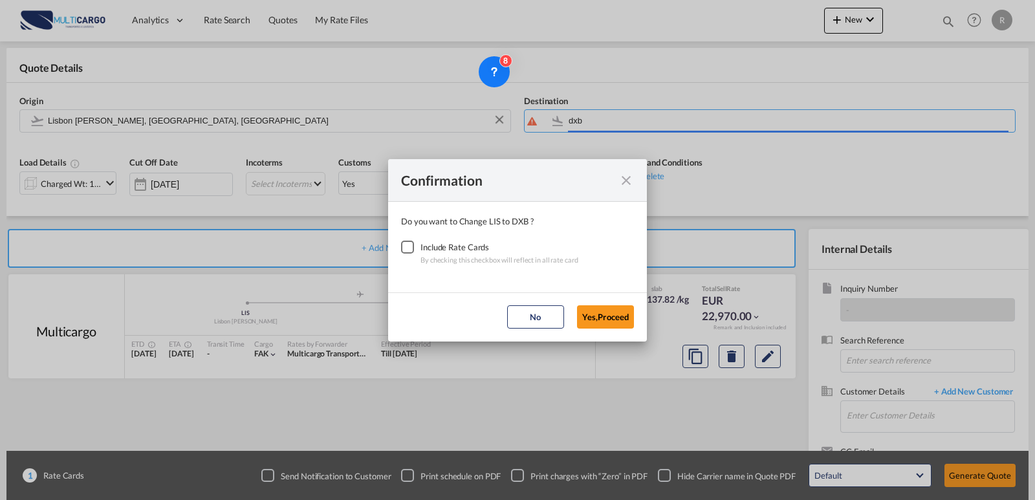
type input "Dubai International, [GEOGRAPHIC_DATA], DXB"
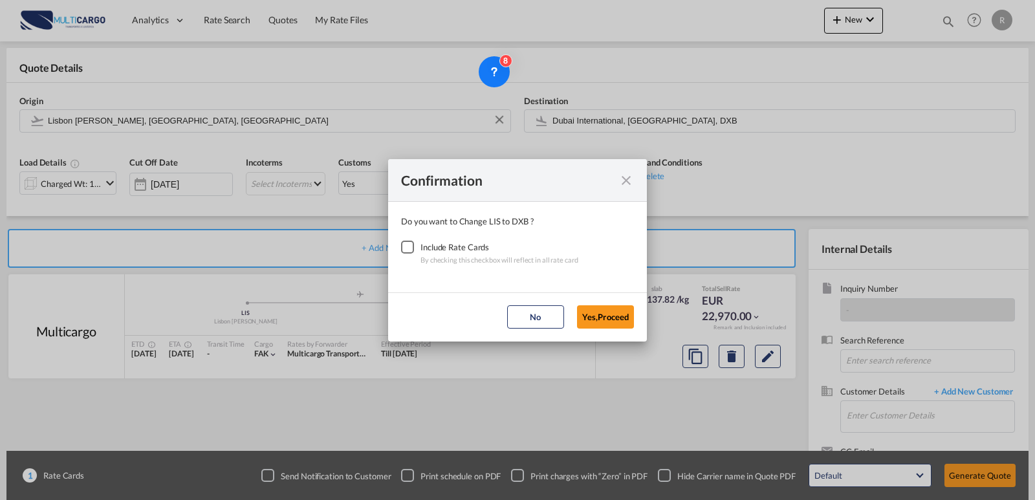
drag, startPoint x: 407, startPoint y: 243, endPoint x: 537, endPoint y: 307, distance: 145.2
click at [406, 243] on div "Checkbox No Ink" at bounding box center [407, 247] width 13 height 13
click at [607, 321] on button "Yes,Proceed" at bounding box center [605, 316] width 57 height 23
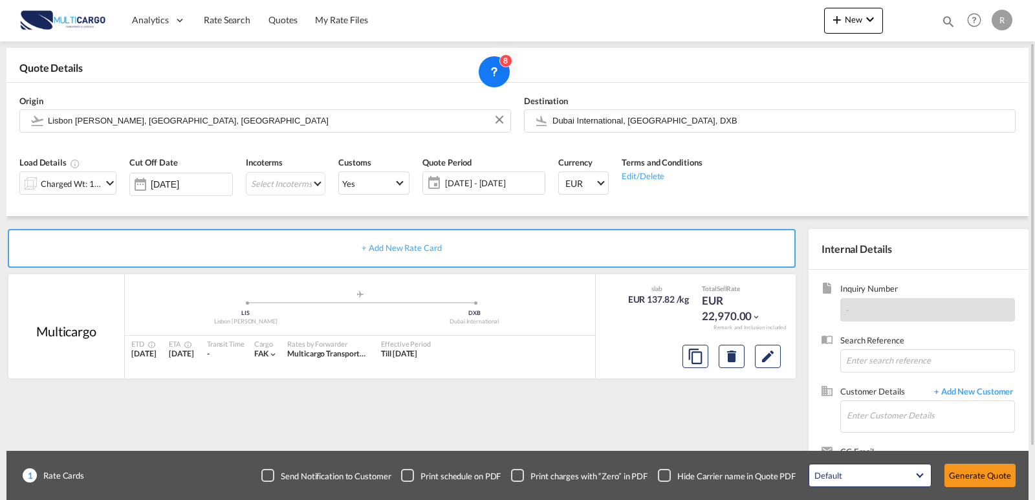
scroll to position [116, 0]
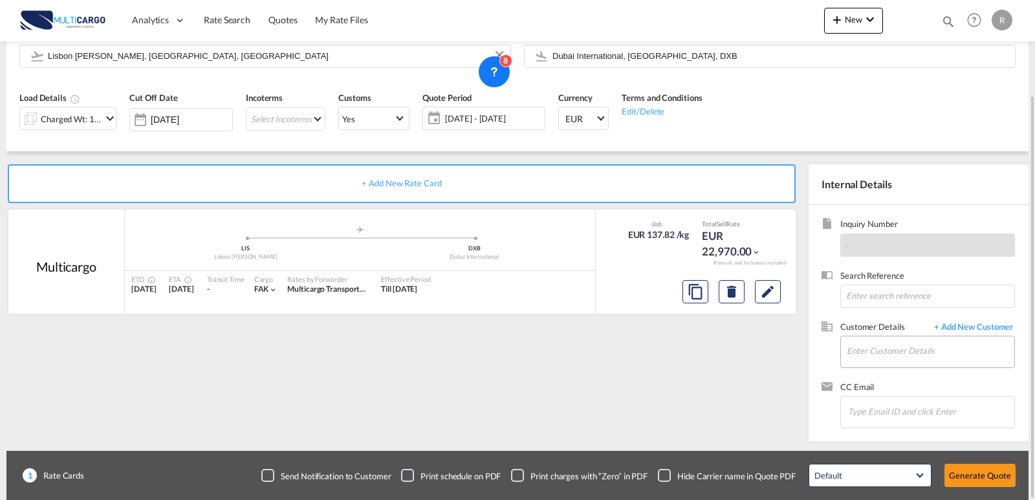
drag, startPoint x: 869, startPoint y: 369, endPoint x: 872, endPoint y: 349, distance: 19.6
click at [869, 369] on div "Customer Details + Add New Customer Enter Customer Details" at bounding box center [918, 351] width 194 height 60
click at [872, 349] on input "Enter Customer Details" at bounding box center [931, 350] width 168 height 29
paste input "[PERSON_NAME][EMAIL_ADDRESS][DOMAIN_NAME]"
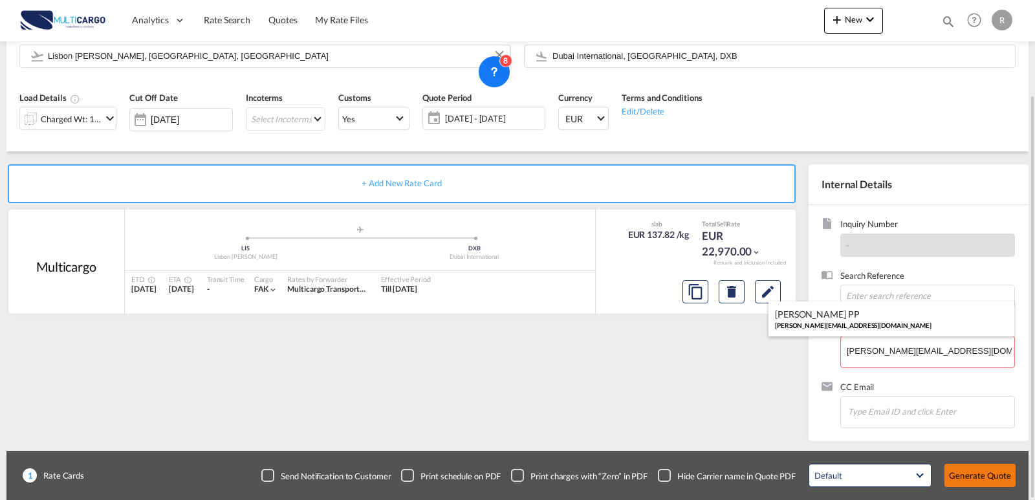
drag, startPoint x: 838, startPoint y: 318, endPoint x: 946, endPoint y: 472, distance: 188.0
click at [838, 318] on div "[PERSON_NAME] PP [PERSON_NAME][EMAIL_ADDRESS][DOMAIN_NAME]" at bounding box center [891, 318] width 246 height 35
type input "[PERSON_NAME][EMAIL_ADDRESS][DOMAIN_NAME], [PERSON_NAME] PP, [PERSON_NAME][EMAI…"
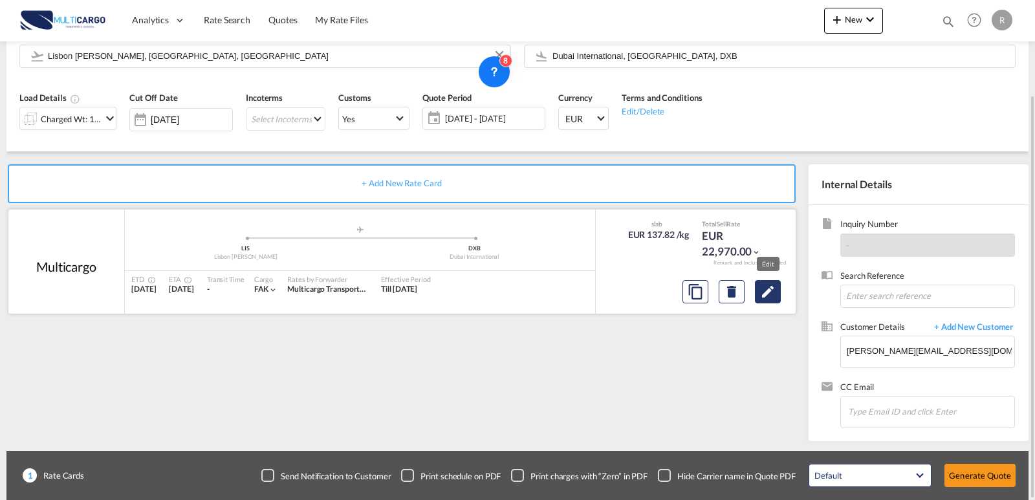
click at [759, 292] on button "Edit" at bounding box center [768, 291] width 26 height 23
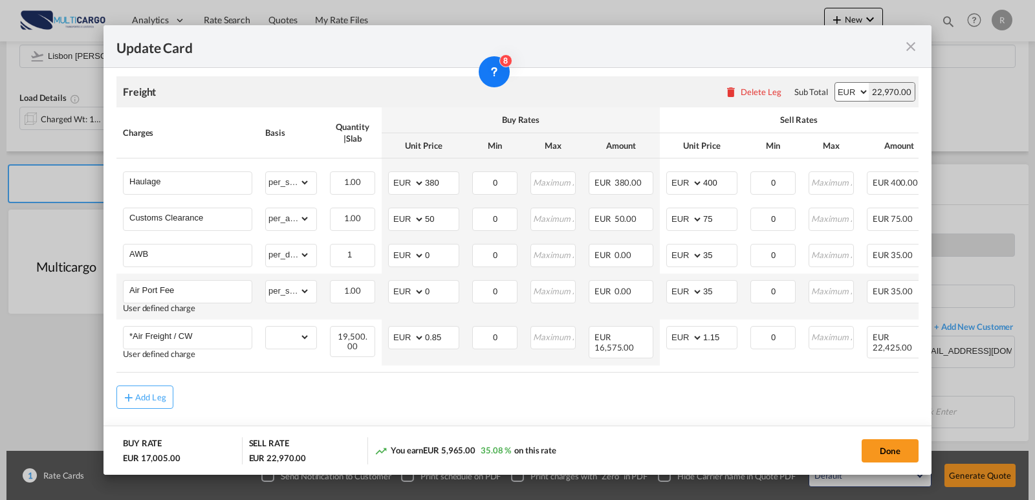
scroll to position [314, 0]
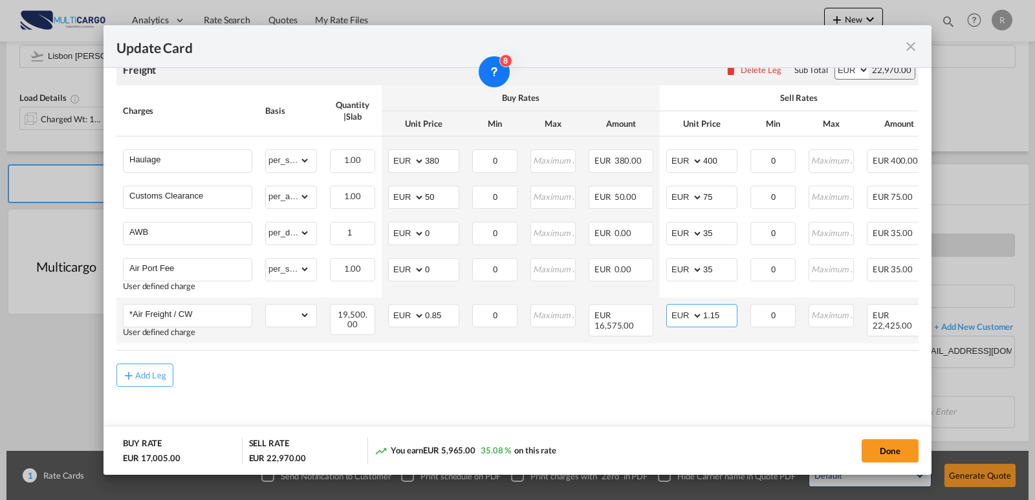
click at [727, 309] on input "1.15" at bounding box center [720, 314] width 34 height 19
click at [872, 449] on button "Done" at bounding box center [889, 450] width 57 height 23
type input "1.1"
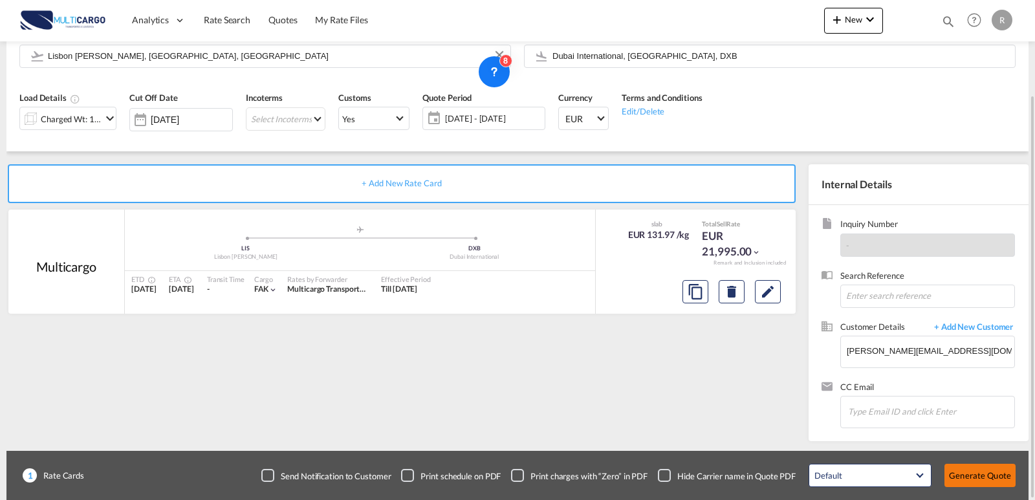
click at [997, 474] on button "Generate Quote" at bounding box center [979, 475] width 71 height 23
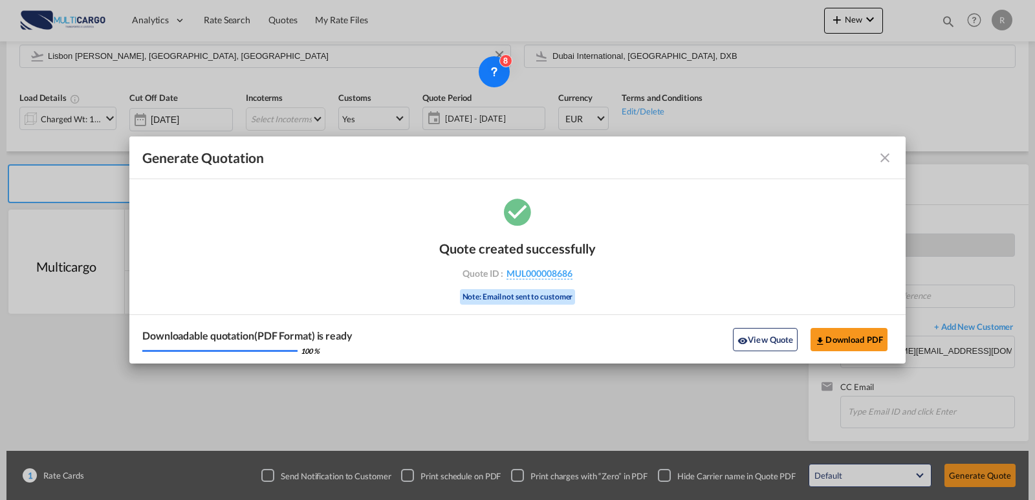
drag, startPoint x: 871, startPoint y: 337, endPoint x: 858, endPoint y: 320, distance: 21.7
click at [871, 337] on button "Download PDF" at bounding box center [848, 339] width 77 height 23
click at [884, 162] on md-icon "icon-close fg-AAA8AD cursor m-0" at bounding box center [885, 158] width 16 height 16
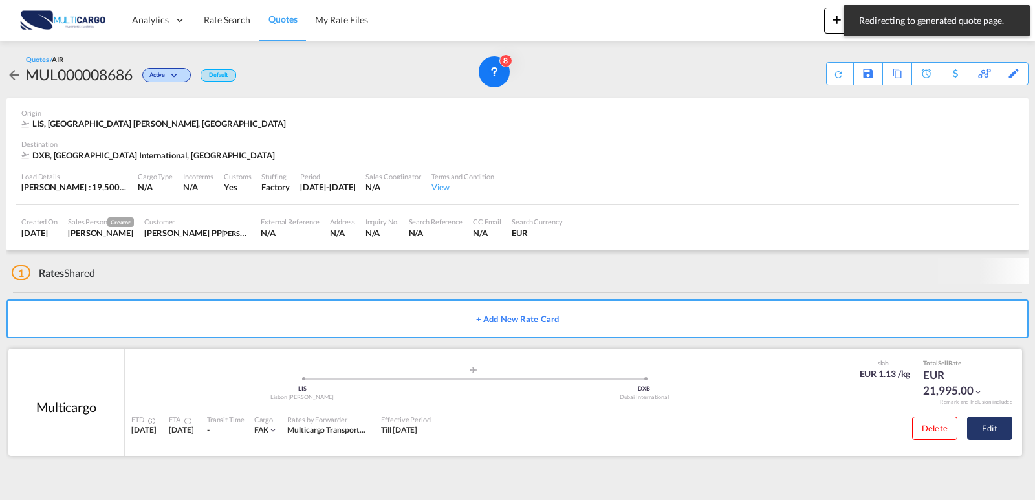
click at [1003, 428] on button "Edit" at bounding box center [989, 428] width 45 height 23
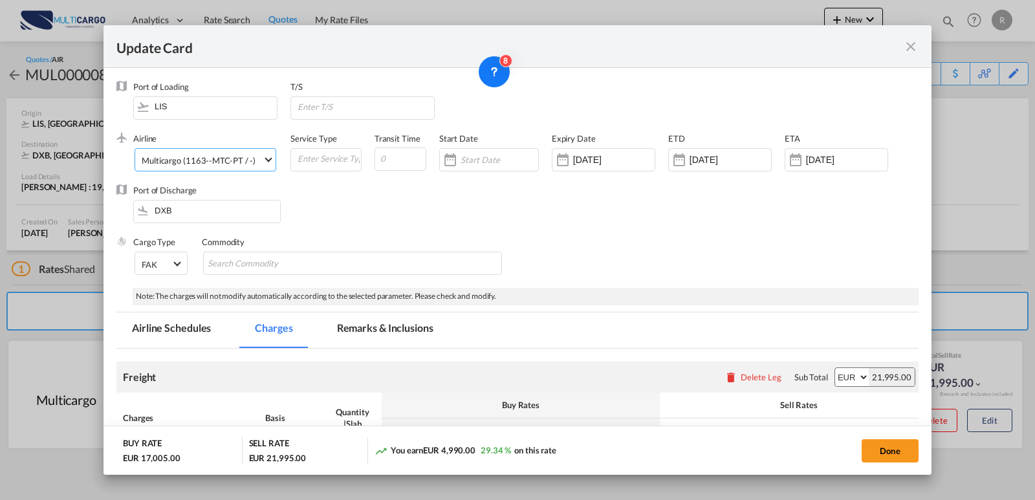
click at [206, 155] on div "Multicargo (1163--MTC-PT / -)" at bounding box center [199, 160] width 114 height 10
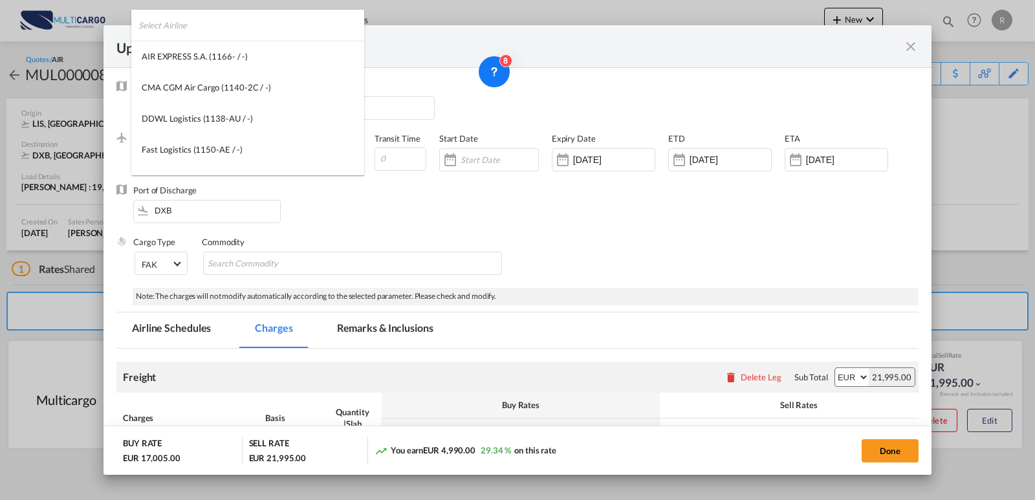
click at [250, 37] on input "search" at bounding box center [251, 25] width 226 height 31
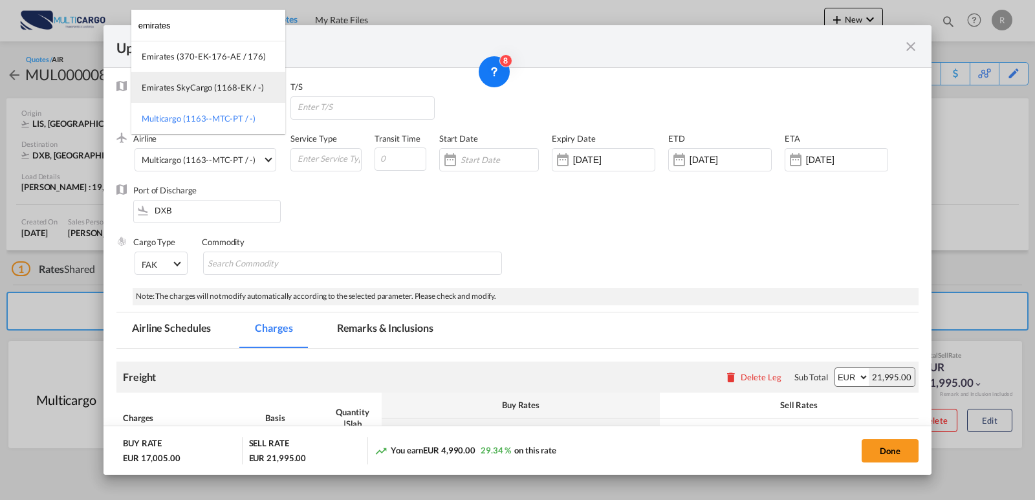
type input "emirates"
click at [211, 80] on md-option "Emirates SkyCargo (1168-EK / -)" at bounding box center [208, 87] width 154 height 31
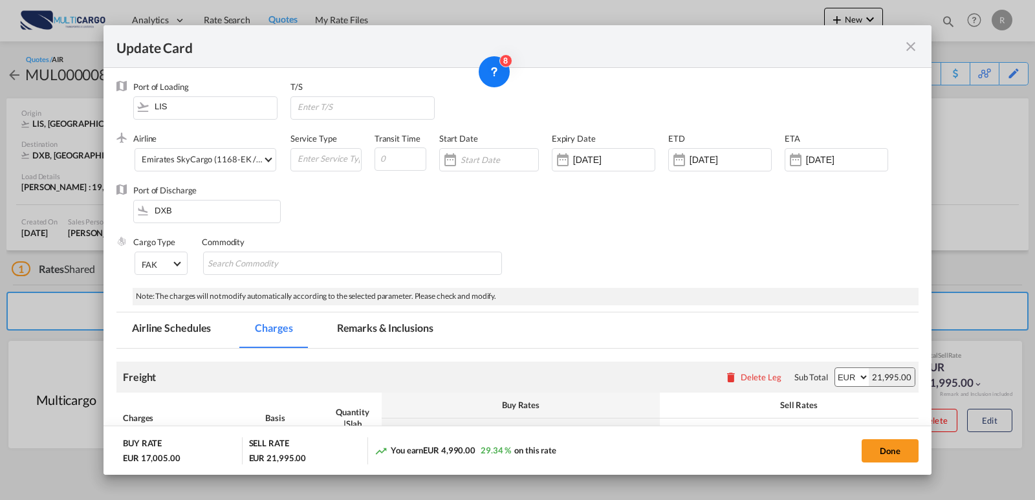
click at [911, 448] on button "Done" at bounding box center [889, 450] width 57 height 23
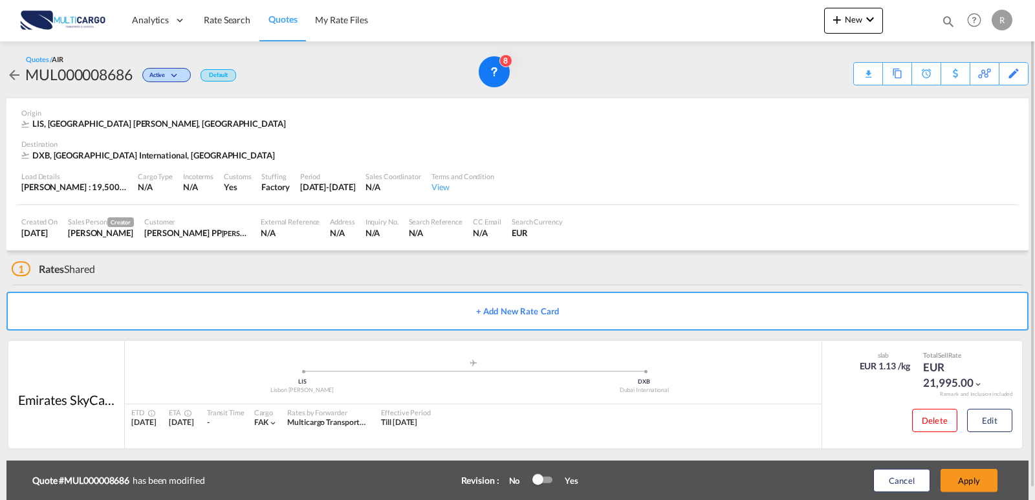
drag, startPoint x: 991, startPoint y: 495, endPoint x: 982, endPoint y: 466, distance: 30.5
click at [990, 495] on div "Cancel Apply" at bounding box center [922, 480] width 162 height 31
click at [984, 482] on button "Apply" at bounding box center [968, 480] width 57 height 23
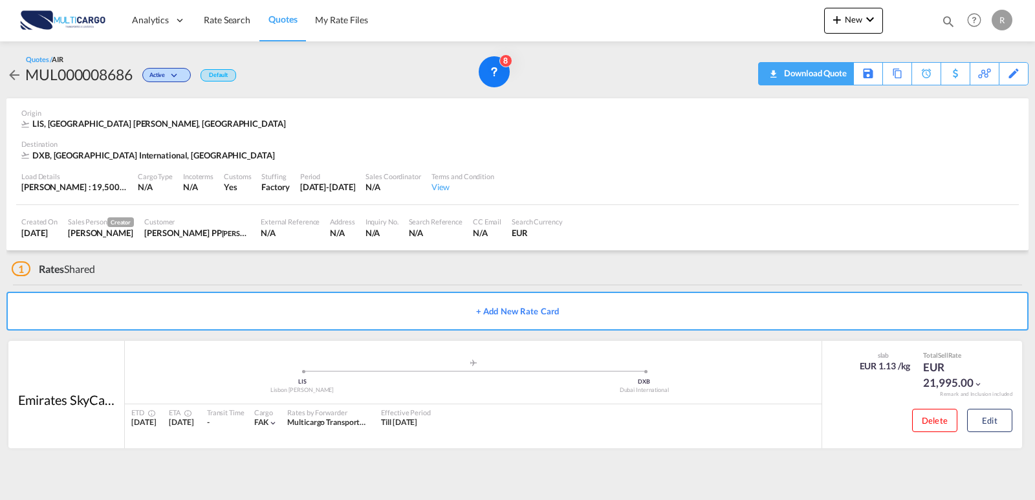
click at [838, 83] on div "Download Quote" at bounding box center [814, 73] width 66 height 21
